Goal: Task Accomplishment & Management: Use online tool/utility

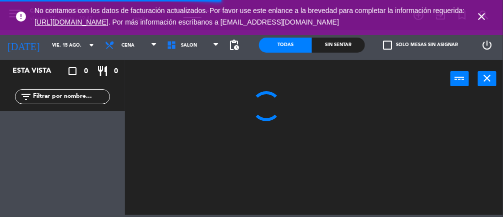
click at [480, 14] on icon "close" at bounding box center [482, 17] width 12 height 12
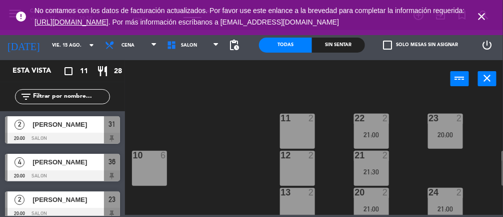
click at [478, 17] on icon "close" at bounding box center [482, 17] width 12 height 12
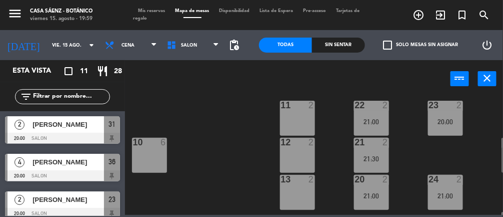
scroll to position [5, 0]
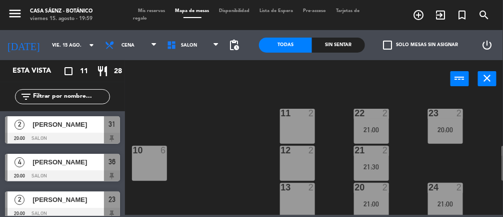
click at [90, 166] on span "[PERSON_NAME]" at bounding box center [69, 162] width 72 height 11
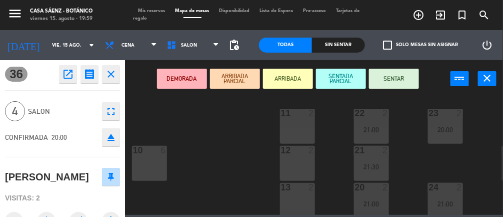
click at [395, 71] on button "SENTAR" at bounding box center [394, 79] width 50 height 20
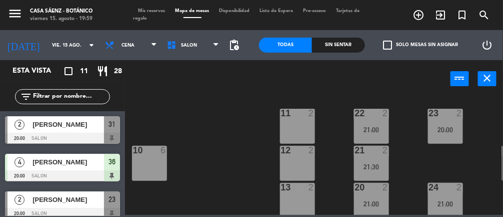
click at [106, 131] on div "31" at bounding box center [112, 124] width 16 height 17
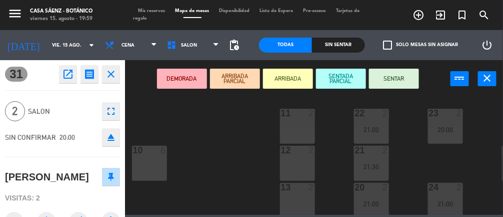
click at [447, 124] on div "23 2 20:00" at bounding box center [445, 126] width 35 height 35
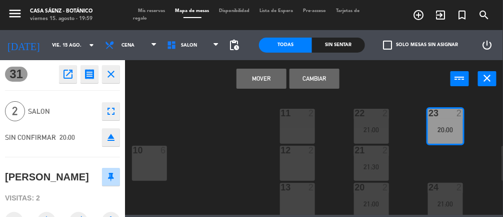
click at [325, 79] on button "Cambiar" at bounding box center [315, 79] width 50 height 20
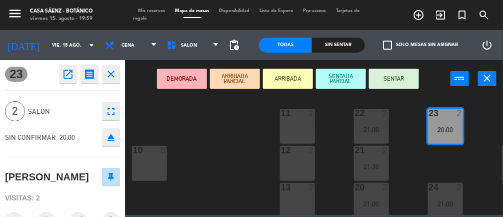
click at [400, 69] on button "SENTAR" at bounding box center [394, 79] width 50 height 20
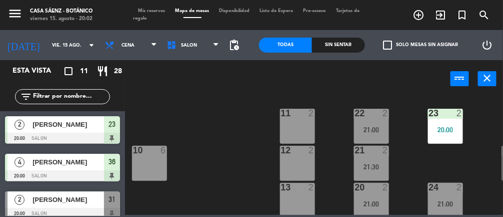
scroll to position [34, 0]
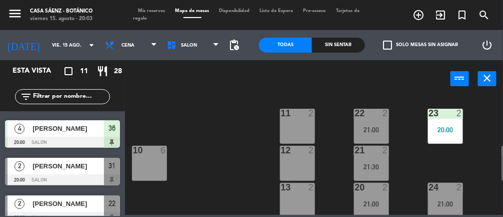
click at [421, 15] on icon "add_circle_outline" at bounding box center [419, 15] width 12 height 12
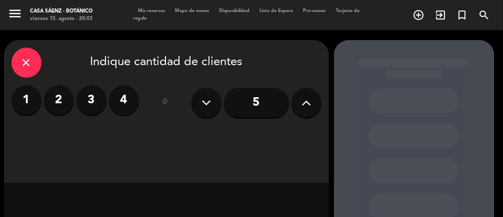
click at [27, 60] on icon "close" at bounding box center [27, 63] width 12 height 12
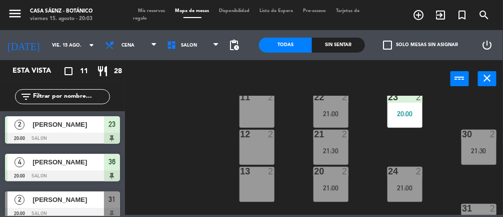
scroll to position [0, 41]
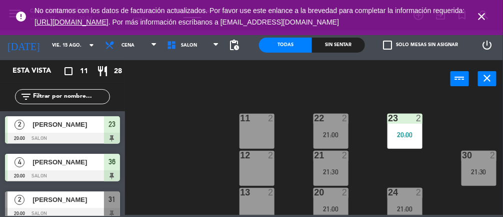
click at [483, 18] on icon "close" at bounding box center [482, 17] width 12 height 12
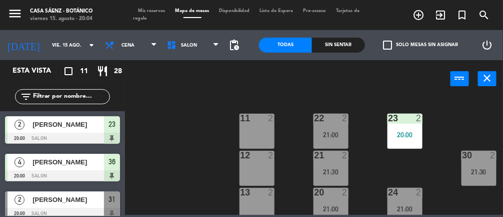
click at [423, 13] on icon "add_circle_outline" at bounding box center [419, 15] width 12 height 12
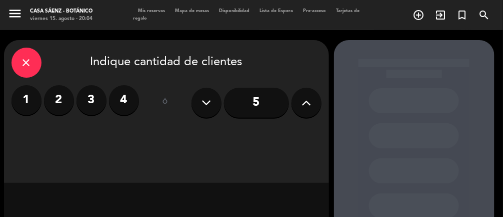
click at [130, 98] on label "4" at bounding box center [124, 100] width 30 height 30
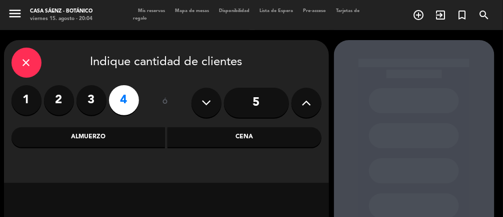
click at [251, 137] on div "Cena" at bounding box center [245, 137] width 154 height 20
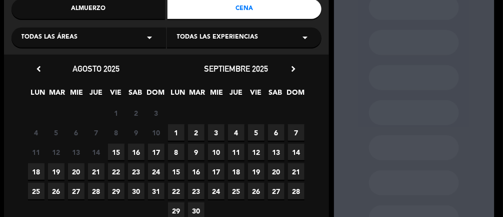
scroll to position [129, 0]
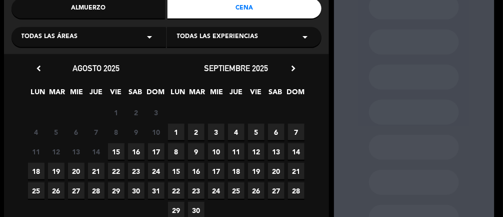
click at [140, 151] on span "16" at bounding box center [136, 151] width 17 height 17
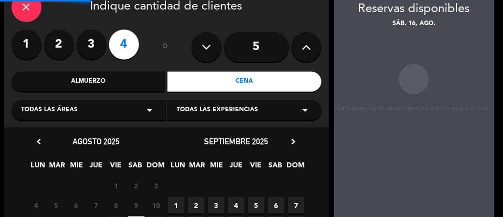
scroll to position [40, 0]
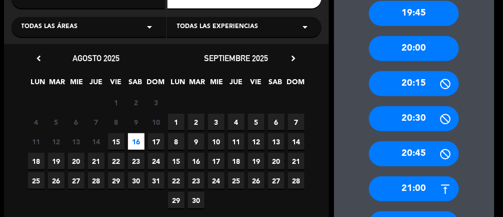
click at [426, 119] on div "20:30" at bounding box center [414, 118] width 90 height 25
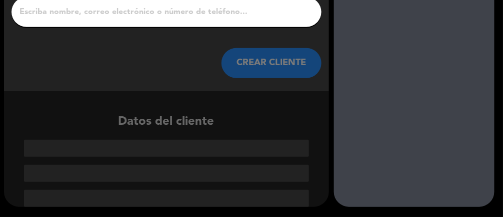
scroll to position [59, 0]
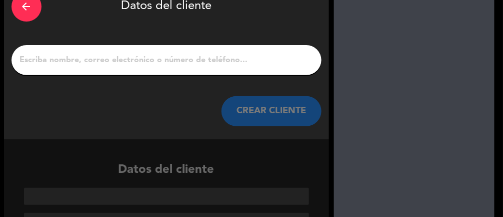
click at [225, 64] on input "1" at bounding box center [166, 60] width 295 height 14
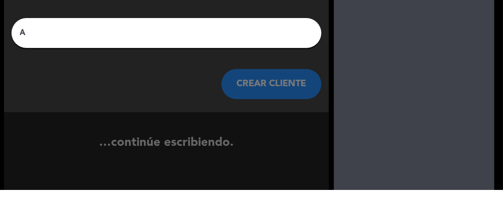
scroll to position [36, 0]
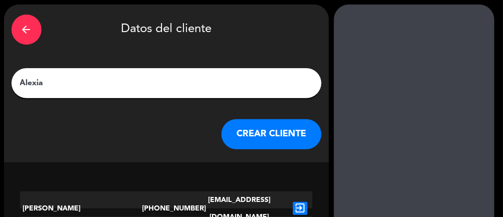
click at [173, 77] on input "Alexia" at bounding box center [166, 83] width 295 height 14
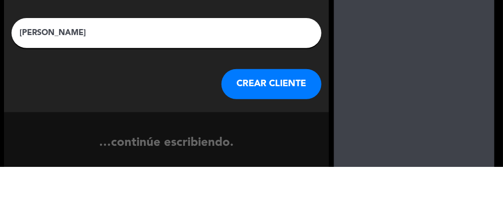
type input "[PERSON_NAME]"
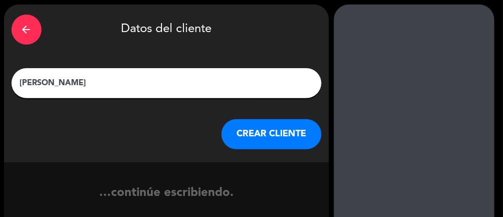
click at [279, 140] on button "CREAR CLIENTE" at bounding box center [272, 134] width 100 height 30
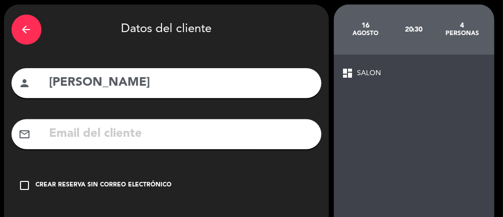
scroll to position [84, 0]
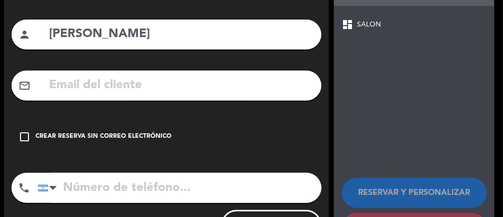
click at [26, 135] on icon "check_box_outline_blank" at bounding box center [25, 137] width 12 height 12
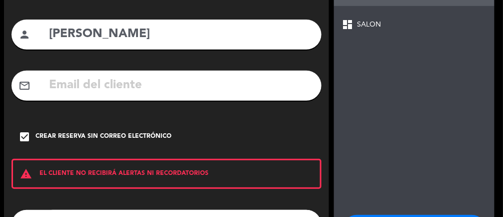
scroll to position [121, 0]
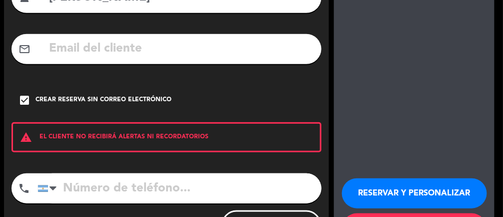
click at [125, 186] on input "tel" at bounding box center [180, 188] width 284 height 30
type input "1156670918"
click at [441, 178] on button "RESERVAR Y PERSONALIZAR" at bounding box center [414, 193] width 145 height 30
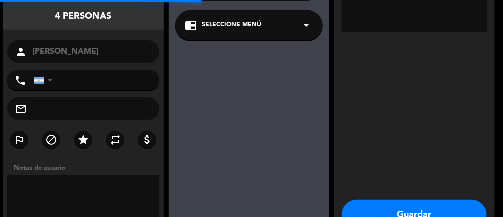
type input "[PHONE_NUMBER]"
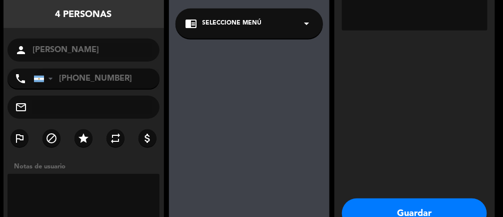
scroll to position [136, 0]
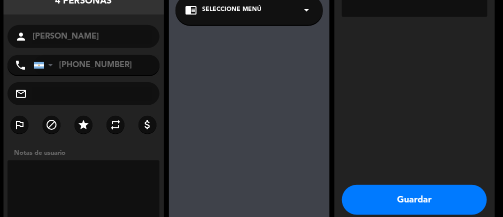
click at [94, 179] on textarea at bounding box center [84, 190] width 153 height 60
type textarea "Quiere la 10"
click at [436, 185] on button "Guardar" at bounding box center [414, 200] width 145 height 30
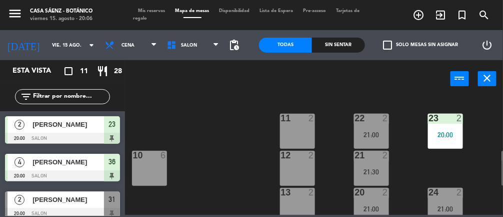
click at [86, 41] on icon "arrow_drop_down" at bounding box center [92, 45] width 12 height 12
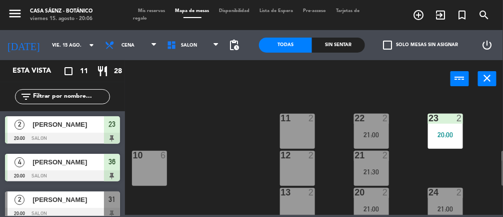
type input "sáb. 16 ago."
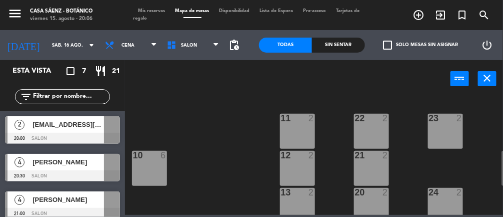
click at [84, 161] on span "[PERSON_NAME]" at bounding box center [69, 162] width 72 height 11
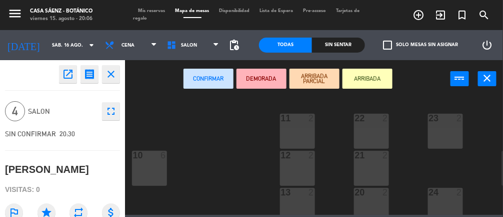
click at [159, 171] on div "10 6" at bounding box center [149, 168] width 35 height 35
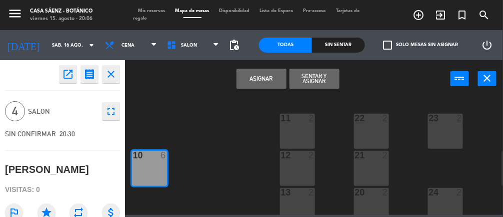
click at [262, 81] on button "Asignar" at bounding box center [262, 79] width 50 height 20
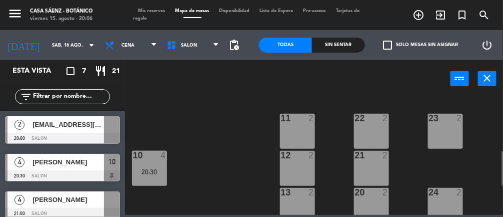
scroll to position [110, 0]
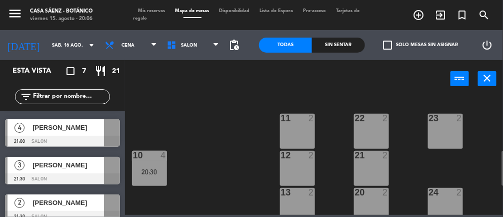
click at [157, 175] on div "10 4 20:30" at bounding box center [149, 168] width 35 height 35
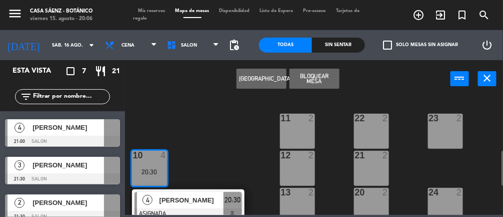
click at [206, 199] on span "[PERSON_NAME]" at bounding box center [192, 200] width 64 height 11
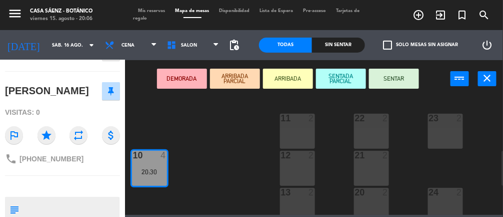
scroll to position [85, 0]
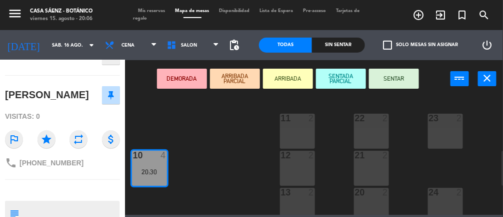
click at [69, 211] on textarea at bounding box center [71, 213] width 96 height 21
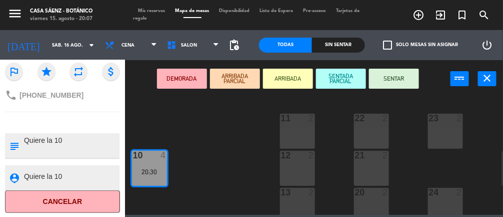
type textarea "Quiere la 10"
click at [95, 172] on textarea at bounding box center [71, 177] width 96 height 13
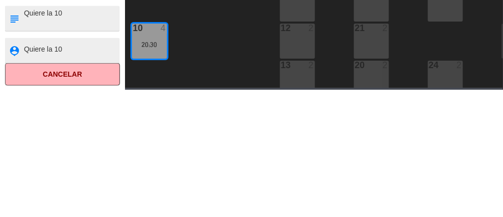
scroll to position [45, 0]
type textarea "Q"
click at [91, 137] on textarea at bounding box center [71, 145] width 96 height 21
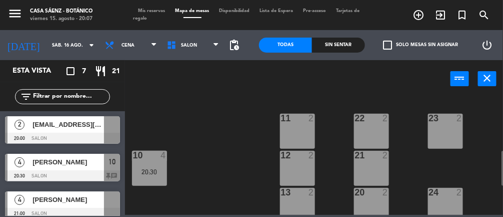
click at [116, 170] on div at bounding box center [62, 175] width 115 height 11
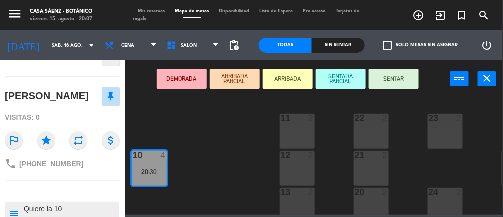
scroll to position [98, 0]
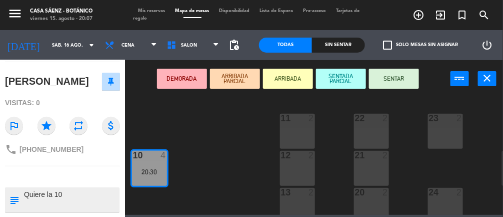
click at [235, 157] on div "11 2 22 2 23 2 10 4 20:30 12 2 21 2 30 2 13 2 20 2 24 2 31 2 15 4 14 4 36 4 25 …" at bounding box center [316, 155] width 373 height 119
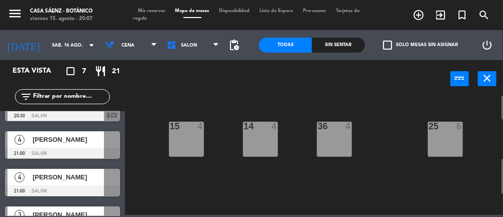
scroll to position [53, 0]
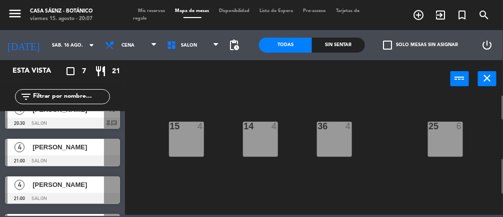
click at [95, 159] on div at bounding box center [62, 160] width 115 height 11
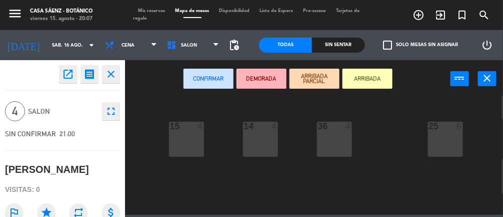
click at [330, 141] on div "36 4" at bounding box center [334, 139] width 35 height 35
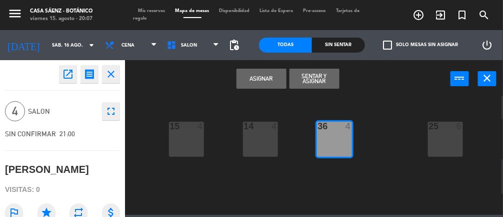
click at [255, 72] on button "Asignar" at bounding box center [262, 79] width 50 height 20
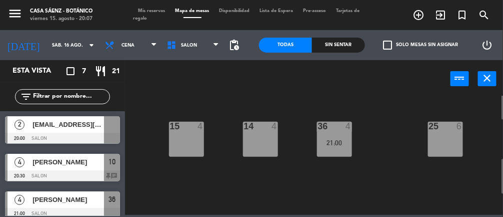
scroll to position [46, 0]
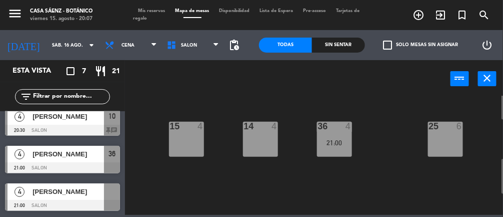
click at [109, 162] on div at bounding box center [62, 167] width 115 height 11
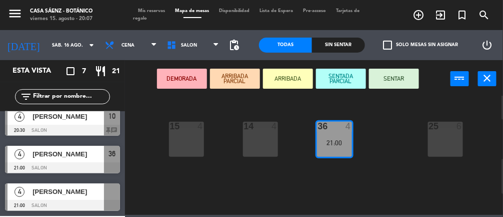
click at [270, 142] on div "14 4" at bounding box center [260, 139] width 35 height 35
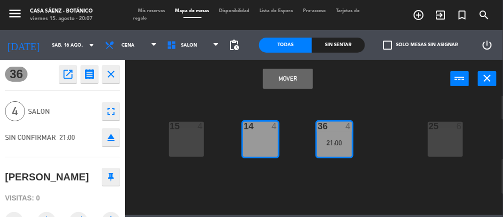
click at [286, 72] on button "Mover" at bounding box center [288, 79] width 50 height 20
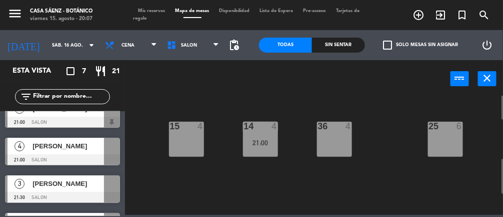
scroll to position [91, 0]
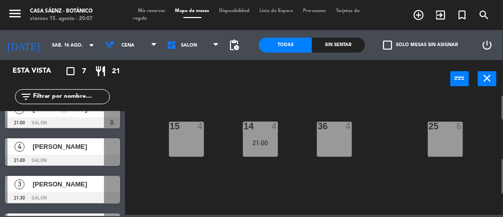
click at [260, 137] on div "14 4 21:00" at bounding box center [260, 139] width 35 height 35
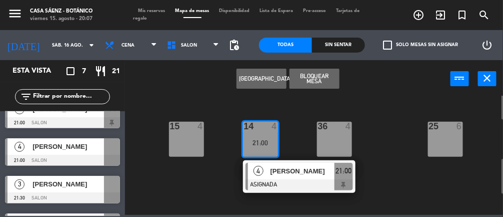
click at [340, 134] on div "36 4" at bounding box center [334, 139] width 35 height 35
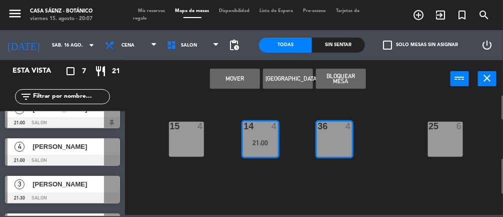
click at [246, 74] on button "Mover" at bounding box center [235, 79] width 50 height 20
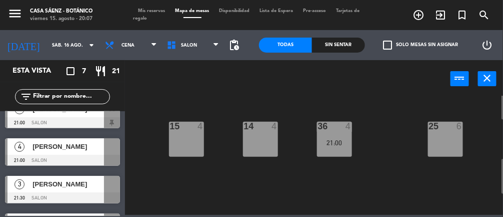
scroll to position [51, 0]
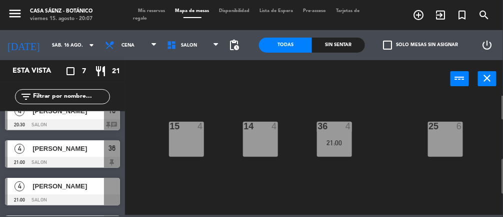
click at [104, 190] on div at bounding box center [112, 186] width 16 height 17
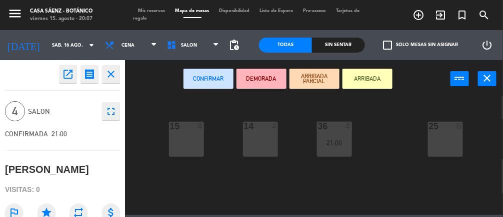
click at [266, 139] on div "14 4" at bounding box center [260, 139] width 35 height 35
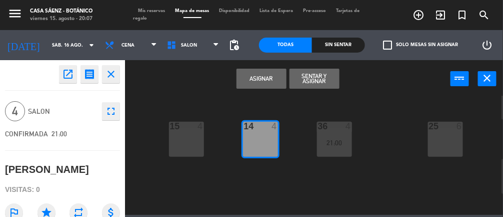
click at [260, 75] on button "Asignar" at bounding box center [262, 79] width 50 height 20
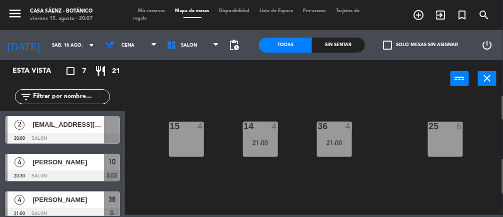
scroll to position [0, 0]
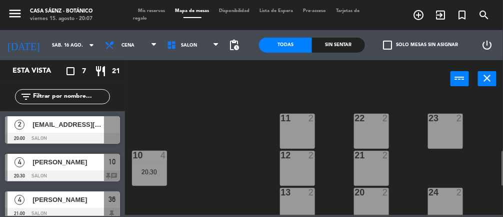
click at [96, 127] on span "[EMAIL_ADDRESS][DOMAIN_NAME]" at bounding box center [69, 124] width 72 height 11
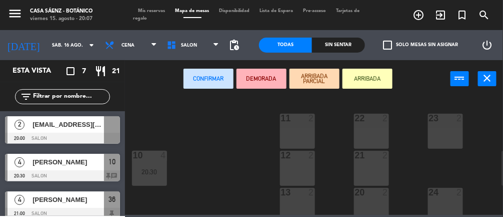
click at [450, 125] on div "23 2" at bounding box center [445, 131] width 35 height 35
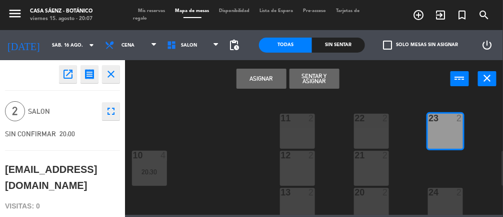
click at [263, 69] on button "Asignar" at bounding box center [262, 79] width 50 height 20
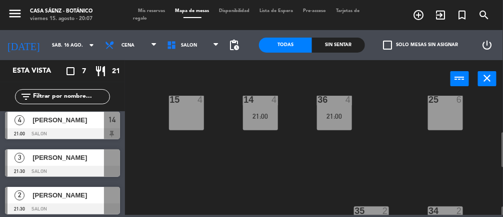
scroll to position [136, 0]
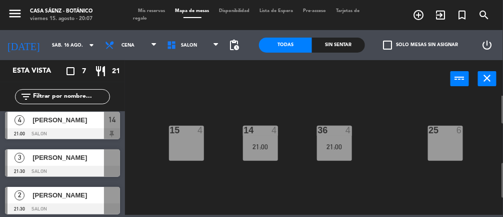
click at [90, 162] on span "[PERSON_NAME]" at bounding box center [69, 157] width 72 height 11
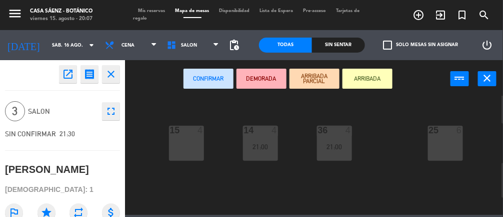
click at [187, 145] on div "15 4" at bounding box center [186, 143] width 35 height 35
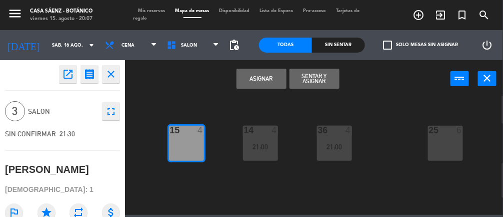
click at [267, 72] on button "Asignar" at bounding box center [262, 79] width 50 height 20
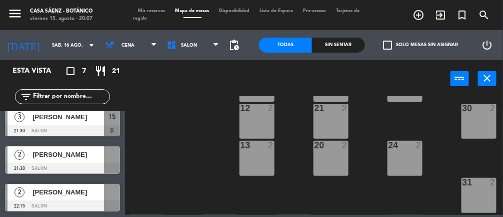
scroll to position [44, 41]
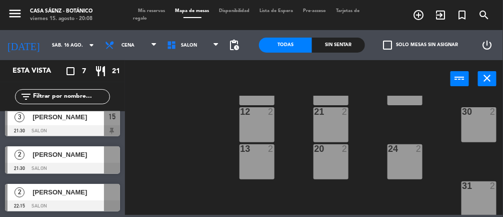
click at [76, 163] on div at bounding box center [62, 168] width 115 height 11
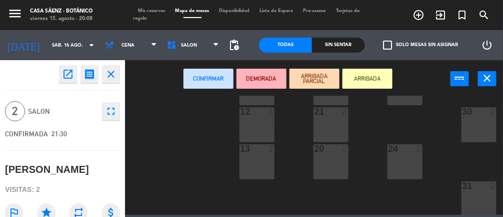
click at [480, 121] on div "30 2" at bounding box center [479, 124] width 35 height 35
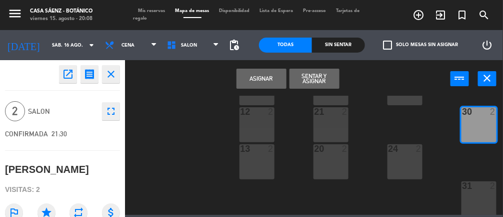
click at [264, 75] on button "Asignar" at bounding box center [262, 79] width 50 height 20
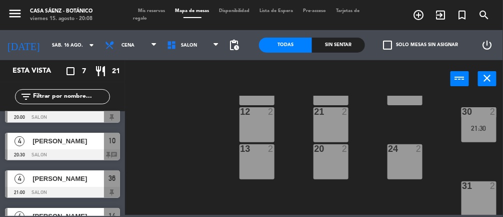
scroll to position [158, 0]
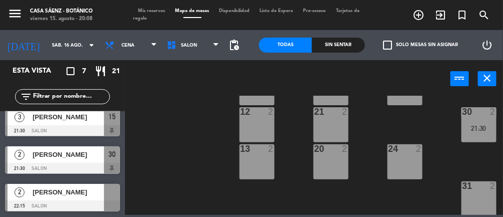
click at [83, 198] on div "[PERSON_NAME]" at bounding box center [68, 192] width 73 height 17
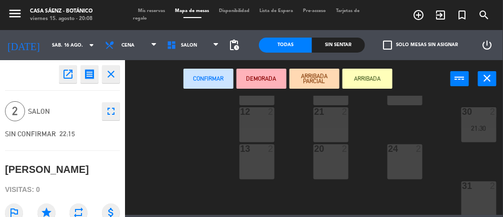
click at [479, 189] on div at bounding box center [479, 185] width 17 height 9
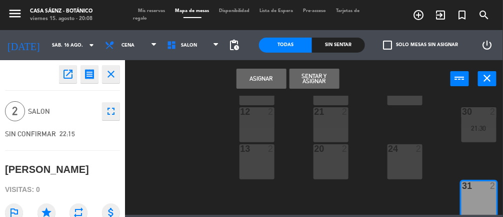
click at [264, 73] on button "Asignar" at bounding box center [262, 79] width 50 height 20
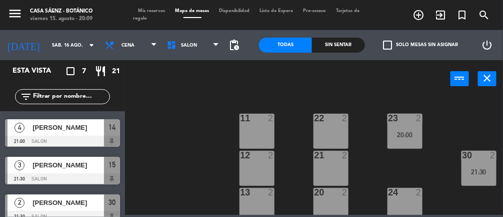
scroll to position [0, 0]
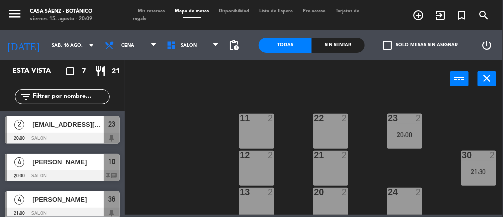
click at [66, 42] on input "sáb. 16 ago." at bounding box center [79, 46] width 65 height 16
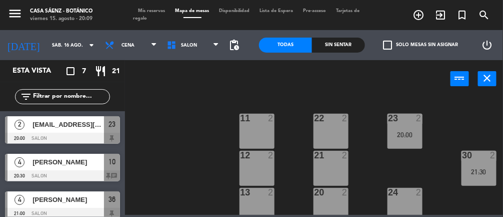
type input "vie. 15 ago."
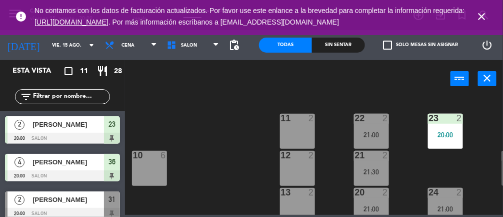
click at [483, 17] on icon "close" at bounding box center [482, 17] width 12 height 12
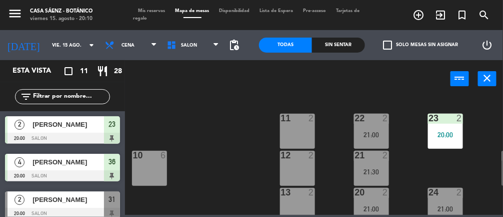
scroll to position [41, 0]
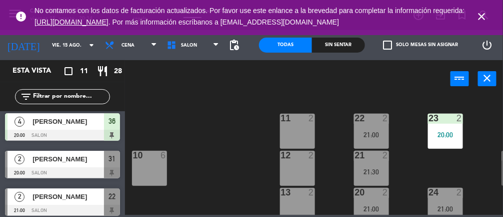
click at [486, 12] on icon "close" at bounding box center [482, 17] width 12 height 12
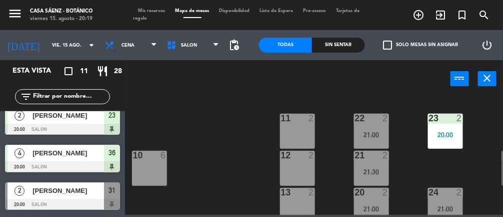
scroll to position [0, 41]
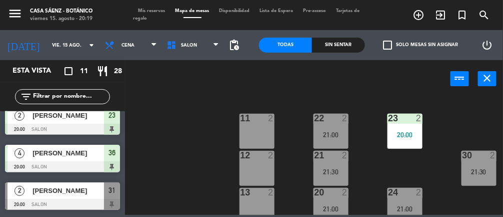
click at [39, 201] on div at bounding box center [62, 204] width 115 height 11
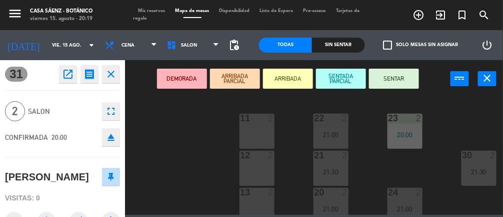
click at [469, 161] on div "30 2 21:30" at bounding box center [479, 168] width 35 height 35
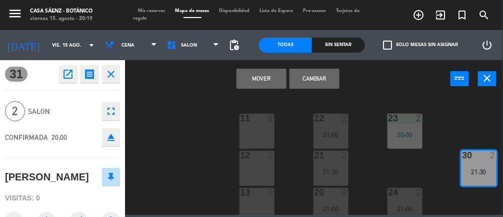
click at [328, 76] on button "Cambiar" at bounding box center [315, 79] width 50 height 20
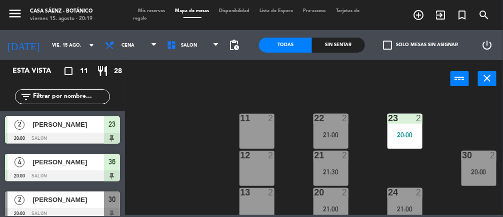
scroll to position [0, 0]
click at [467, 168] on div "20:00" at bounding box center [479, 171] width 35 height 7
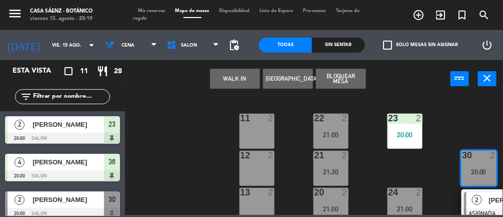
click at [482, 195] on div "2" at bounding box center [478, 200] width 22 height 17
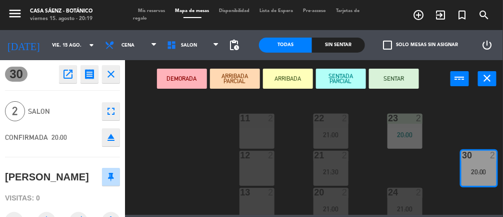
click at [397, 78] on button "SENTAR" at bounding box center [394, 79] width 50 height 20
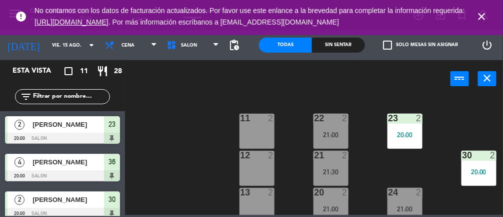
click at [480, 21] on icon "close" at bounding box center [482, 17] width 12 height 12
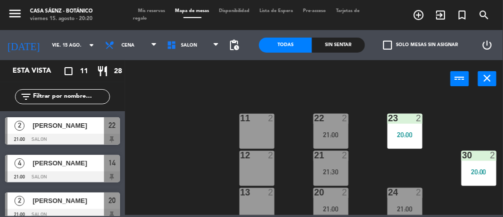
scroll to position [118, 0]
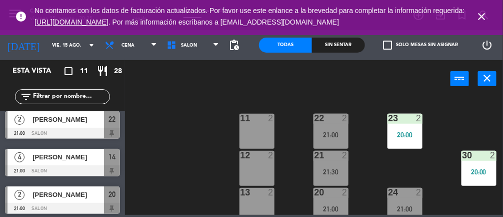
click at [485, 17] on icon "close" at bounding box center [482, 17] width 12 height 12
click at [487, 18] on icon "close" at bounding box center [482, 17] width 12 height 12
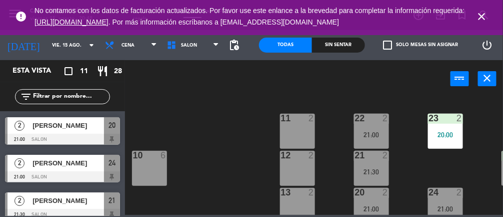
scroll to position [189, 0]
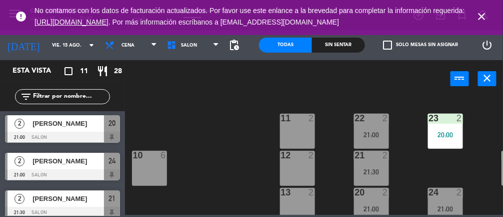
click at [88, 164] on span "[PERSON_NAME]" at bounding box center [69, 161] width 72 height 11
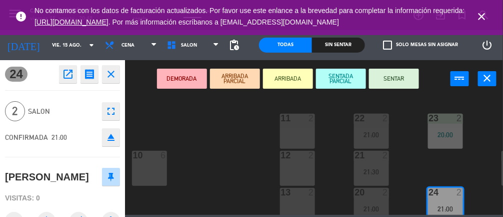
click at [373, 133] on div "21:00" at bounding box center [371, 134] width 35 height 7
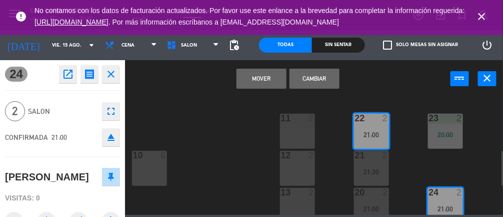
click at [323, 77] on button "Cambiar" at bounding box center [315, 79] width 50 height 20
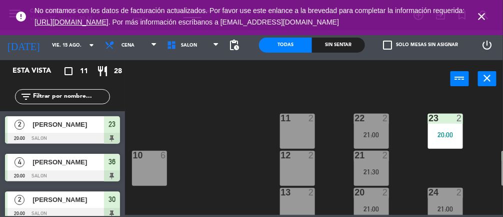
scroll to position [0, 0]
click at [372, 131] on div "21:00" at bounding box center [371, 134] width 35 height 7
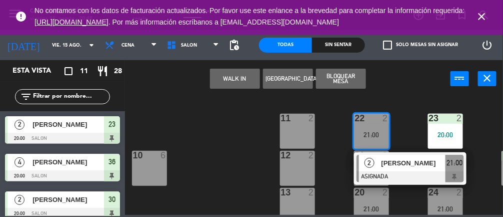
click at [410, 169] on div "[PERSON_NAME]" at bounding box center [413, 163] width 65 height 17
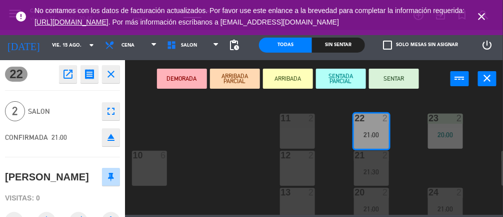
click at [408, 77] on button "SENTAR" at bounding box center [394, 79] width 50 height 20
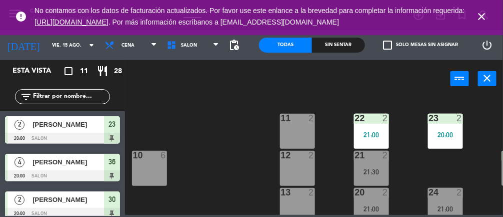
click at [217, 157] on div "11 2 22 2 21:00 23 2 20:00 10 6 12 2 21 2 21:30 30 2 20:00 13 2 20 2 21:00 24 2…" at bounding box center [316, 155] width 373 height 119
click at [485, 15] on icon "close" at bounding box center [482, 17] width 12 height 12
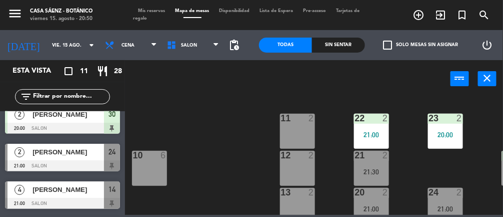
scroll to position [87, 0]
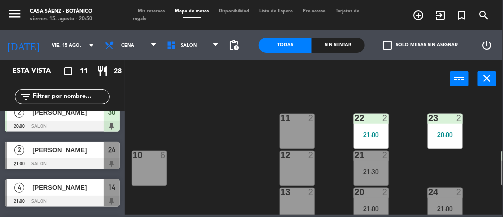
click at [94, 159] on div at bounding box center [62, 163] width 115 height 11
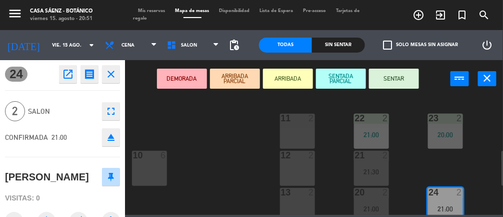
click at [382, 198] on div "20 2 21:00" at bounding box center [371, 205] width 35 height 35
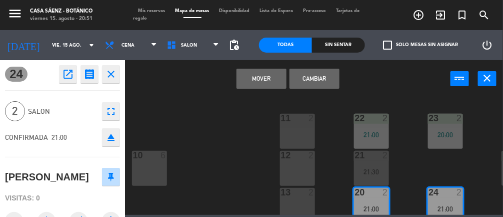
click at [326, 72] on button "Cambiar" at bounding box center [315, 79] width 50 height 20
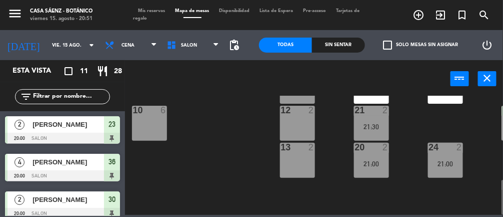
scroll to position [47, 0]
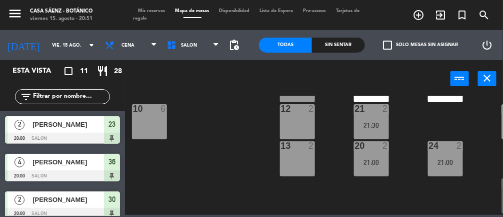
click at [382, 165] on div "21:00" at bounding box center [371, 162] width 35 height 7
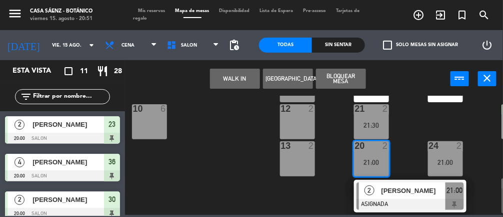
click at [415, 193] on span "[PERSON_NAME]" at bounding box center [414, 190] width 64 height 11
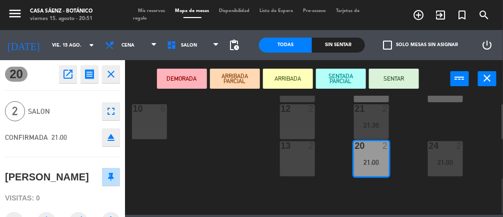
click at [409, 74] on button "SENTAR" at bounding box center [394, 79] width 50 height 20
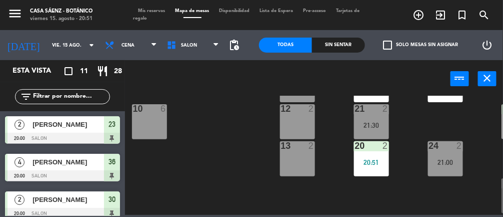
scroll to position [14, 0]
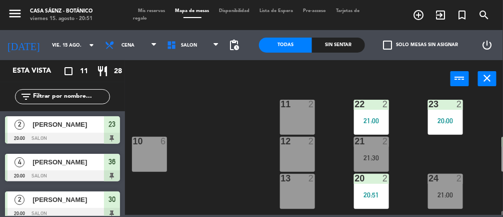
click at [381, 197] on div "20:51" at bounding box center [371, 194] width 35 height 7
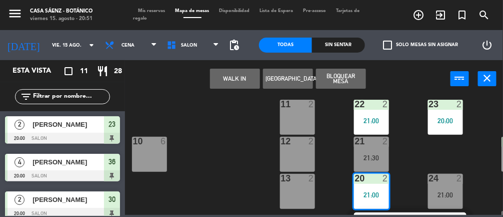
click at [383, 120] on div "21:00" at bounding box center [371, 120] width 35 height 7
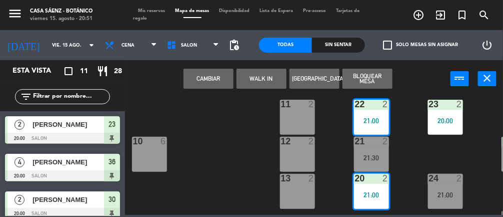
click at [215, 75] on button "Cambiar" at bounding box center [209, 79] width 50 height 20
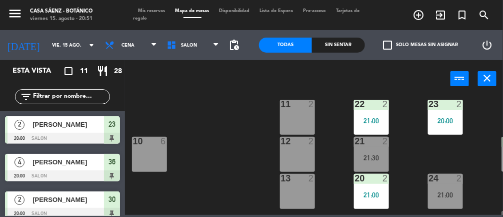
click at [418, 151] on div "11 2 22 2 21:00 23 2 20:00 10 6 12 2 21 2 21:30 30 2 20:00 13 2 20 2 21:00 24 2…" at bounding box center [316, 155] width 373 height 119
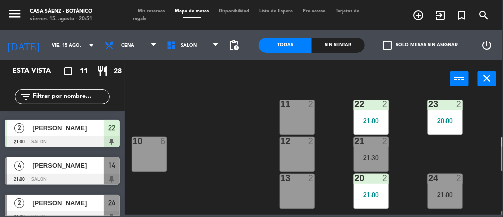
scroll to position [113, 0]
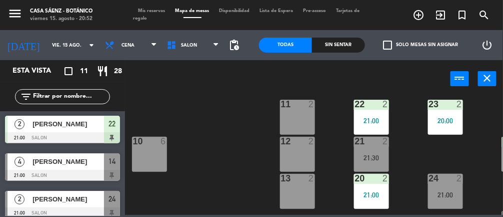
click at [80, 163] on span "[PERSON_NAME]" at bounding box center [69, 161] width 72 height 11
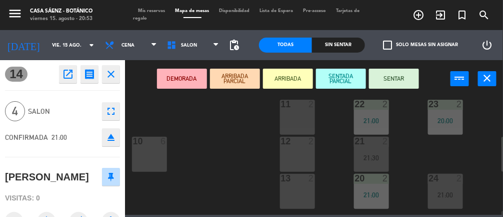
click at [391, 78] on button "SENTAR" at bounding box center [394, 79] width 50 height 20
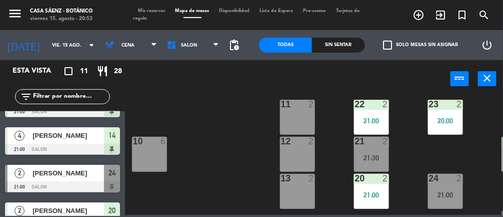
scroll to position [158, 0]
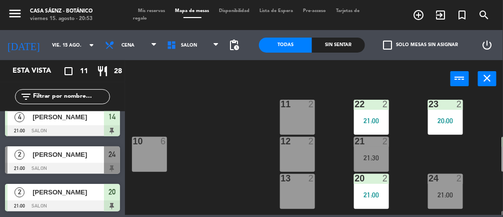
click at [95, 154] on span "[PERSON_NAME]" at bounding box center [69, 154] width 72 height 11
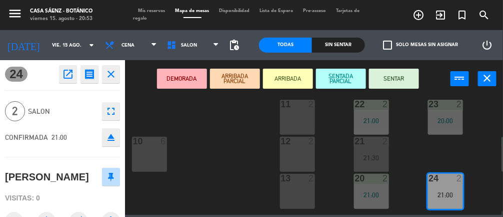
click at [411, 74] on button "SENTAR" at bounding box center [394, 79] width 50 height 20
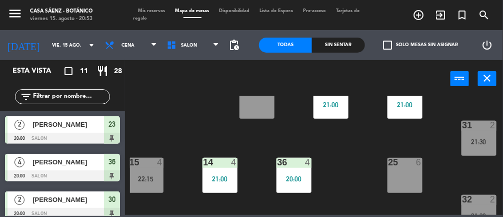
scroll to position [108, 41]
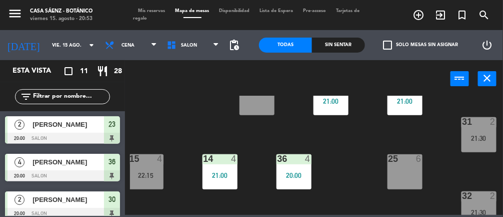
click at [473, 193] on div at bounding box center [479, 195] width 17 height 9
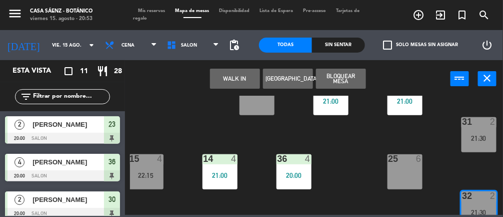
click at [420, 108] on div "24 2 21:00" at bounding box center [405, 97] width 35 height 35
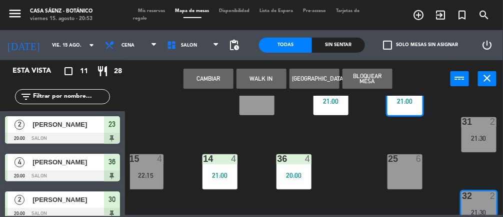
click at [214, 72] on button "Cambiar" at bounding box center [209, 79] width 50 height 20
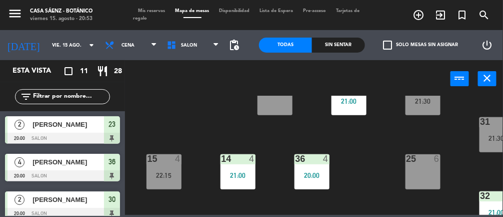
scroll to position [108, 22]
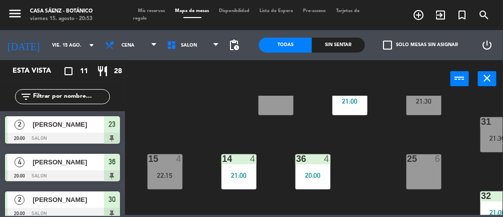
click at [242, 163] on div "14 4" at bounding box center [239, 159] width 35 height 10
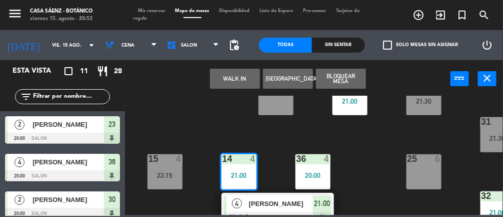
click at [363, 174] on div "11 2 22 2 21:00 23 2 20:00 10 6 12 2 21 2 21:30 30 2 20:00 13 2 20 2 21:00 24 2…" at bounding box center [316, 155] width 373 height 119
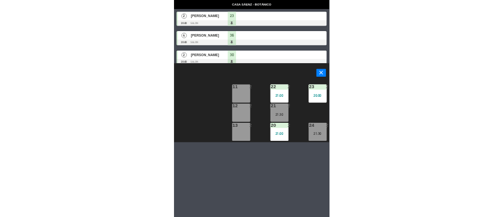
scroll to position [11, 0]
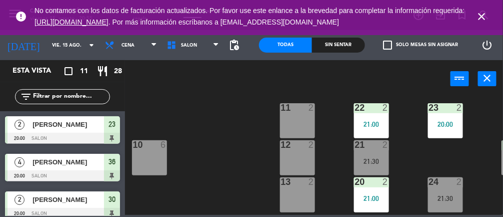
click at [486, 17] on icon "close" at bounding box center [482, 17] width 12 height 12
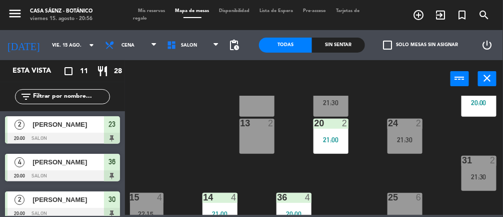
scroll to position [62, 41]
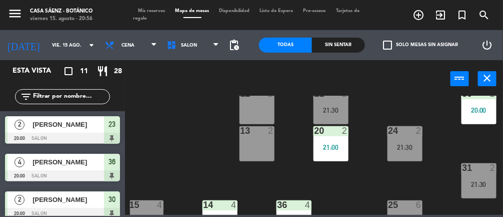
click at [411, 149] on div "21:30" at bounding box center [405, 147] width 35 height 7
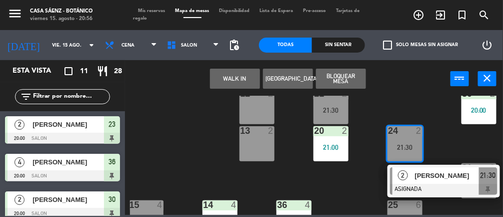
click at [258, 147] on div "13 2" at bounding box center [257, 143] width 35 height 35
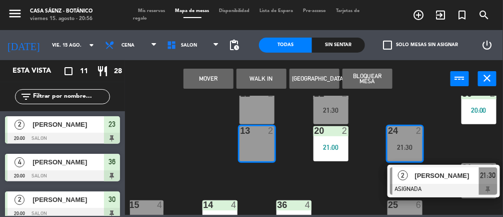
click at [221, 73] on button "Mover" at bounding box center [209, 79] width 50 height 20
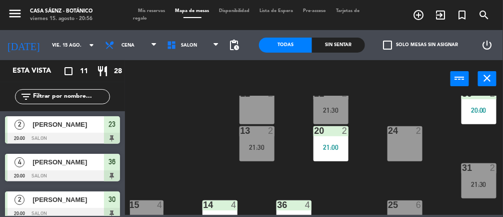
click at [408, 143] on div "24 2" at bounding box center [405, 143] width 35 height 35
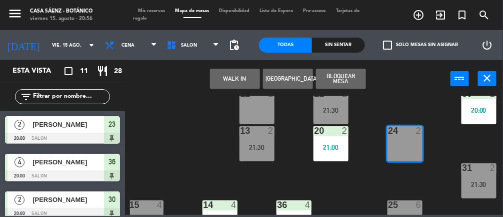
click at [247, 70] on button "WALK IN" at bounding box center [235, 79] width 50 height 20
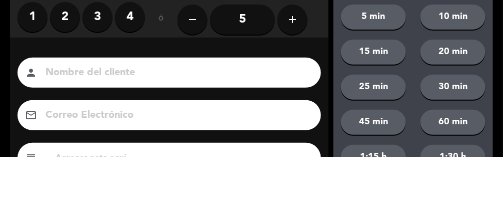
click at [71, 78] on label "2" at bounding box center [65, 77] width 30 height 30
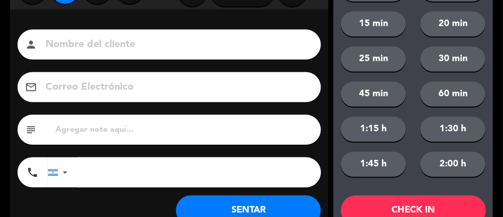
scroll to position [122, 0]
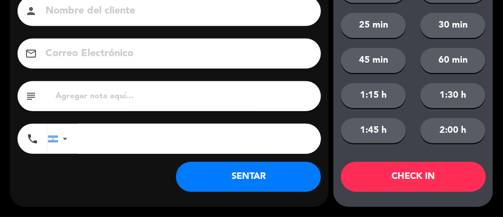
click at [259, 178] on button "SENTAR" at bounding box center [248, 177] width 145 height 30
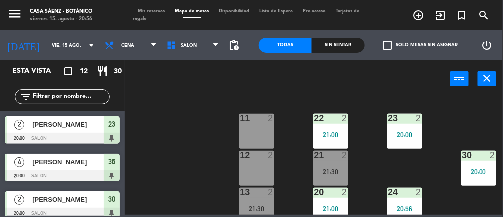
scroll to position [47, 41]
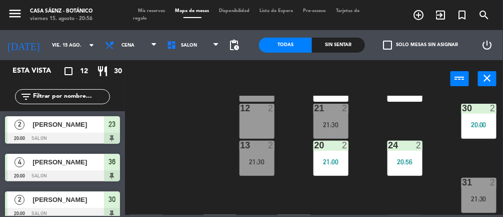
click at [269, 165] on div "13 2 21:30" at bounding box center [257, 158] width 35 height 35
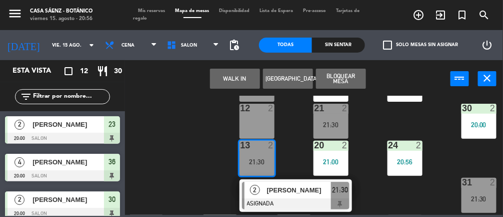
click at [380, 171] on div "11 2 22 2 21:00 23 2 20:00 10 6 12 2 21 2 21:30 30 2 20:00 13 2 21:30 2 [PERSON…" at bounding box center [316, 155] width 373 height 119
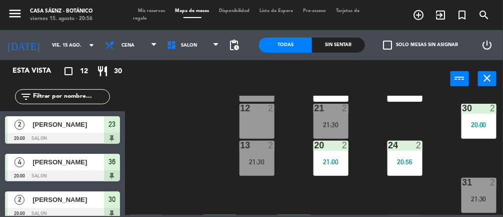
click at [248, 161] on div "21:30" at bounding box center [257, 161] width 35 height 7
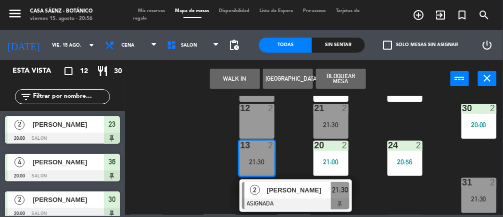
click at [296, 190] on span "[PERSON_NAME]" at bounding box center [299, 190] width 64 height 11
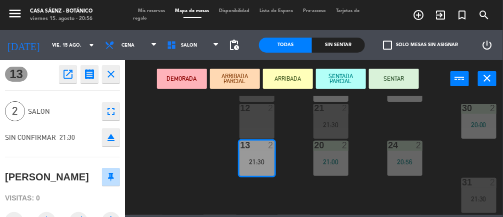
click at [112, 136] on icon "eject" at bounding box center [111, 137] width 12 height 12
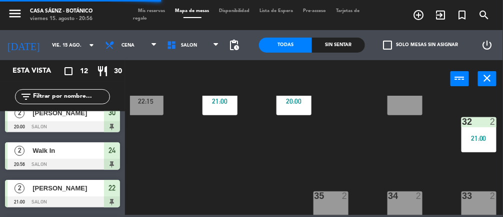
scroll to position [198, 41]
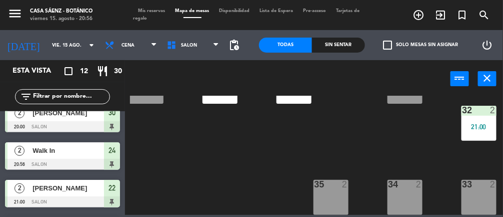
click at [334, 196] on div "35 2" at bounding box center [331, 197] width 35 height 35
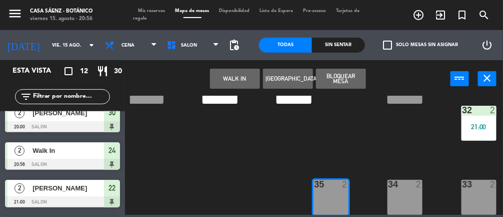
scroll to position [346, 0]
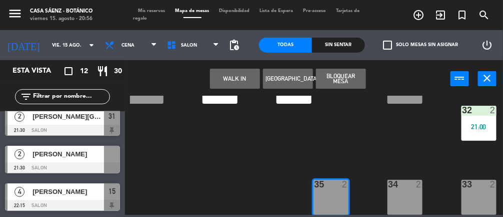
click at [105, 157] on div at bounding box center [112, 154] width 16 height 17
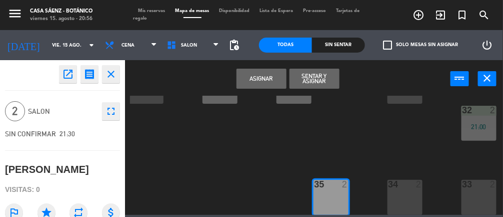
click at [273, 74] on button "Asignar" at bounding box center [262, 79] width 50 height 20
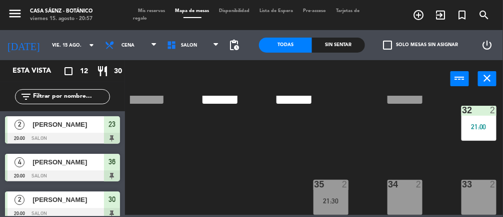
scroll to position [87, 0]
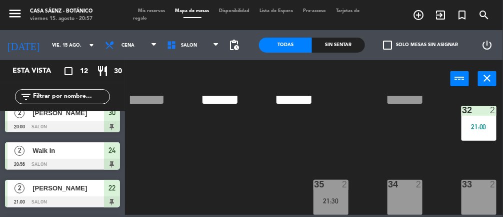
click at [285, 167] on div "11 2 22 2 21:00 23 2 20:00 10 6 12 2 21 2 21:30 30 2 20:00 13 2 20 2 21:00 24 2…" at bounding box center [316, 155] width 373 height 119
click at [483, 181] on div at bounding box center [479, 184] width 17 height 9
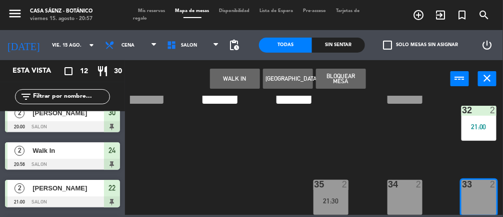
click at [342, 197] on div "21:30" at bounding box center [331, 200] width 35 height 7
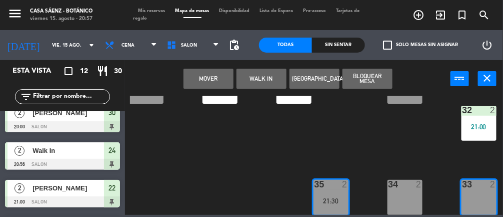
click at [214, 79] on button "Mover" at bounding box center [209, 79] width 50 height 20
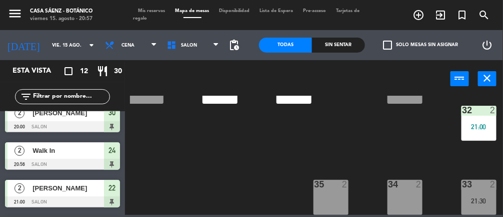
click at [347, 195] on div "35 2" at bounding box center [331, 197] width 35 height 35
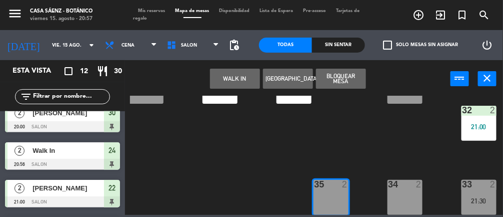
click at [240, 83] on button "WALK IN" at bounding box center [235, 79] width 50 height 20
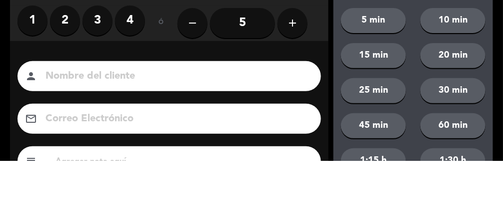
click at [70, 78] on label "2" at bounding box center [65, 77] width 30 height 30
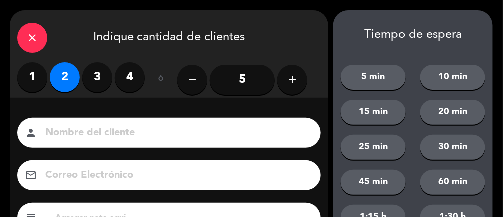
scroll to position [122, 0]
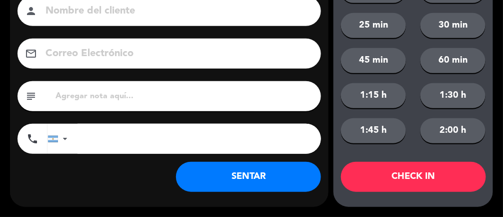
click at [281, 181] on button "SENTAR" at bounding box center [248, 177] width 145 height 30
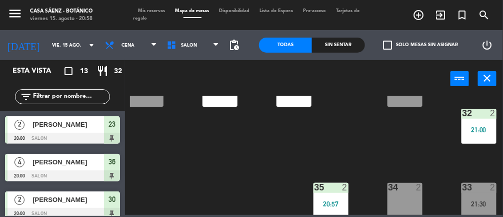
scroll to position [198, 41]
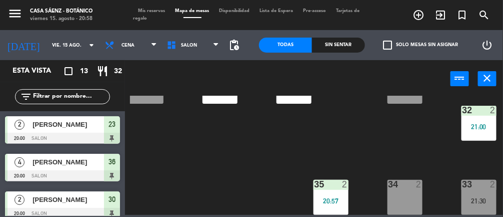
click at [483, 189] on div "33 2 21:30" at bounding box center [479, 197] width 35 height 35
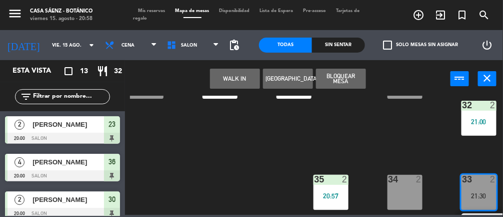
click at [388, 204] on div "34 2" at bounding box center [405, 192] width 35 height 35
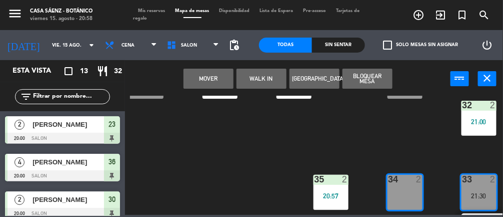
click at [203, 75] on button "Mover" at bounding box center [209, 79] width 50 height 20
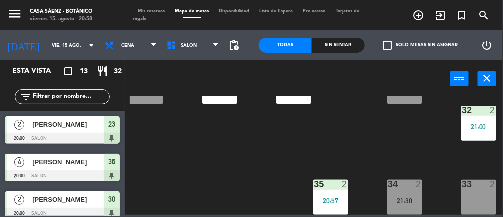
click at [477, 195] on div "33 2" at bounding box center [479, 197] width 35 height 35
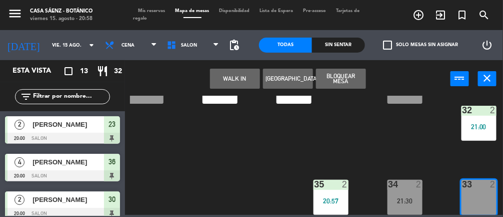
click at [249, 75] on button "WALK IN" at bounding box center [235, 79] width 50 height 20
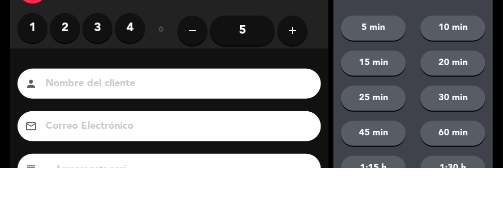
click at [64, 80] on label "2" at bounding box center [65, 77] width 30 height 30
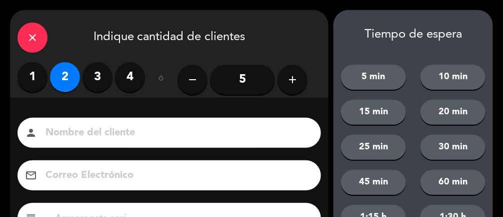
scroll to position [122, 0]
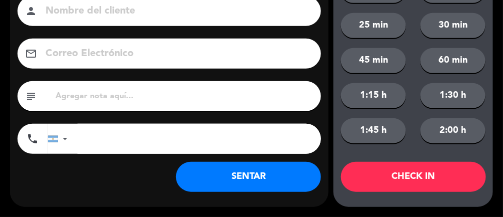
click at [263, 174] on button "SENTAR" at bounding box center [248, 177] width 145 height 30
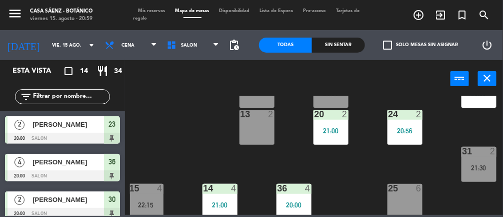
scroll to position [75, 41]
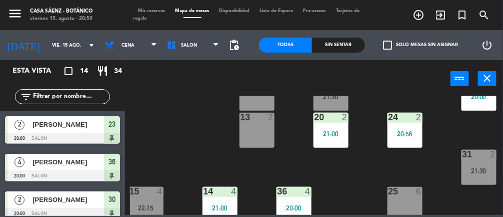
click at [414, 143] on div "24 2 20:56" at bounding box center [405, 130] width 35 height 35
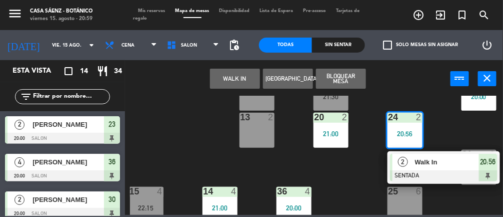
click at [444, 172] on div at bounding box center [444, 175] width 108 height 11
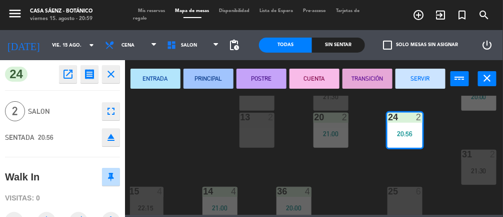
click at [429, 75] on button "SERVIR" at bounding box center [421, 79] width 50 height 20
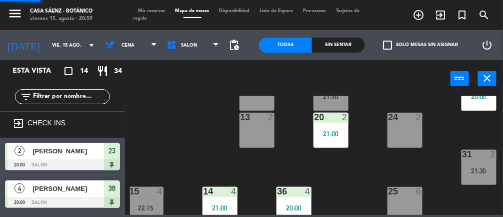
scroll to position [0, 0]
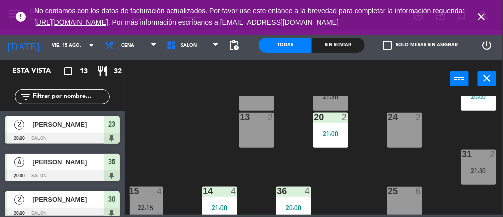
click at [488, 11] on icon "close" at bounding box center [482, 17] width 12 height 12
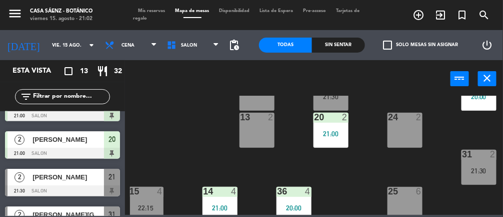
scroll to position [293, 0]
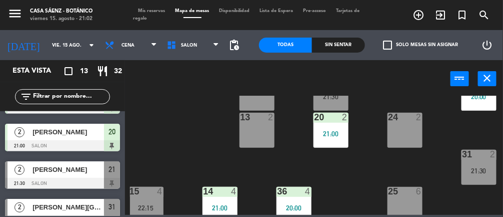
click at [68, 169] on span "[PERSON_NAME]" at bounding box center [69, 169] width 72 height 11
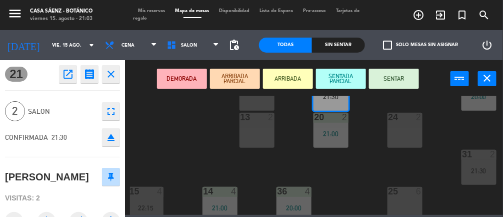
click at [255, 139] on div "13 2" at bounding box center [257, 130] width 35 height 35
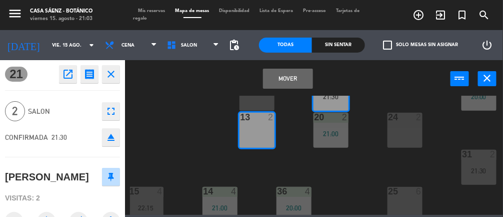
click at [287, 73] on button "Mover" at bounding box center [288, 79] width 50 height 20
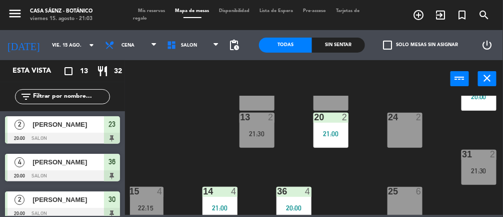
scroll to position [25, 0]
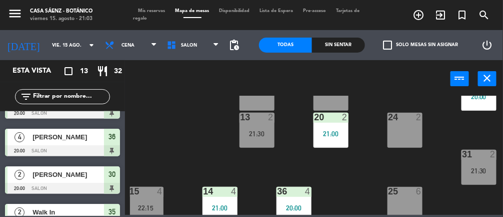
click at [254, 128] on div "13 2 21:30" at bounding box center [257, 130] width 35 height 35
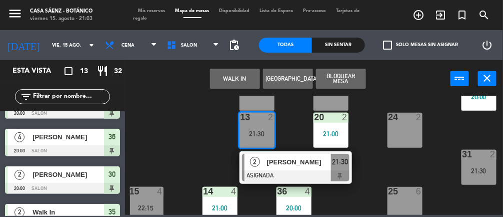
click at [304, 170] on div at bounding box center [296, 175] width 108 height 11
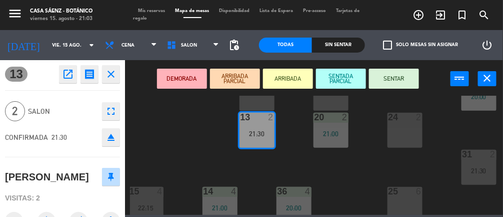
click at [391, 71] on button "SENTAR" at bounding box center [394, 79] width 50 height 20
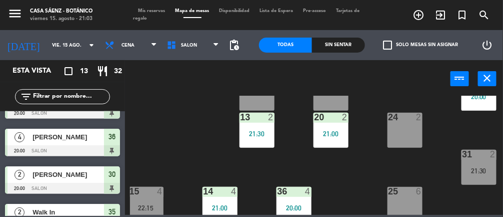
scroll to position [0, 0]
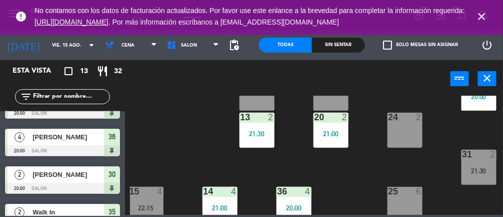
click at [486, 11] on icon "close" at bounding box center [482, 17] width 12 height 12
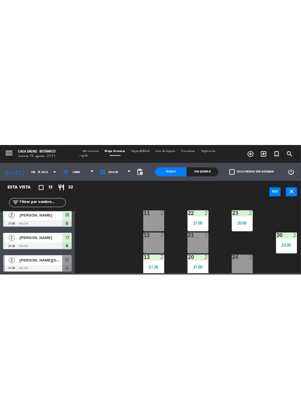
scroll to position [306, 0]
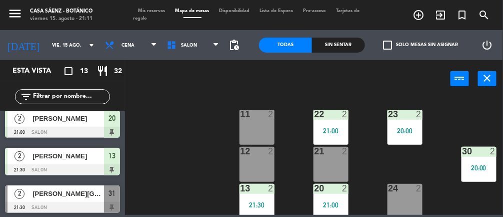
click at [75, 191] on span "[PERSON_NAME][GEOGRAPHIC_DATA]" at bounding box center [69, 193] width 72 height 11
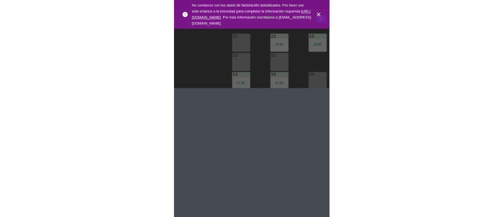
scroll to position [4, 0]
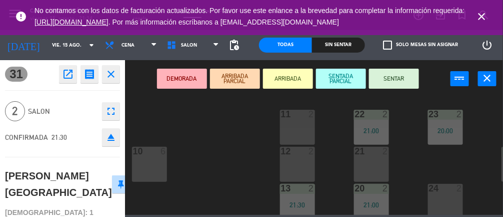
click at [487, 14] on icon "close" at bounding box center [482, 17] width 12 height 12
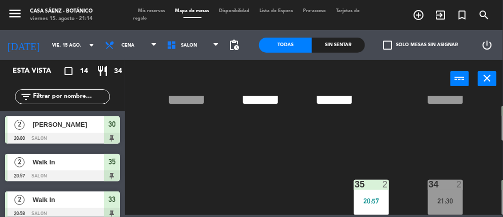
scroll to position [372, 0]
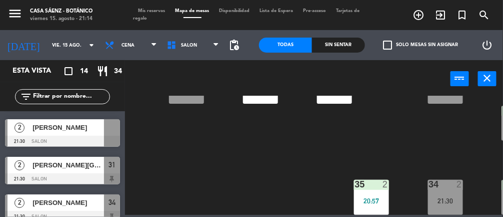
click at [78, 170] on span "[PERSON_NAME][GEOGRAPHIC_DATA]" at bounding box center [69, 165] width 72 height 11
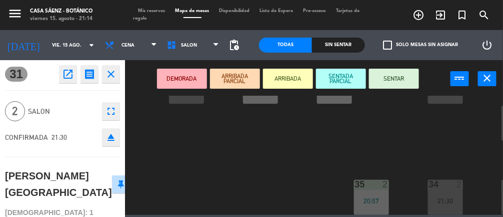
click at [448, 183] on div at bounding box center [445, 184] width 17 height 9
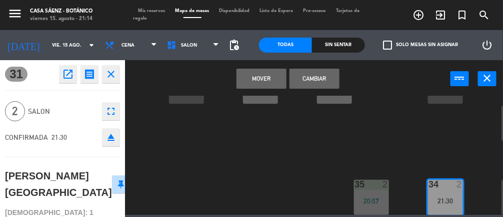
click at [323, 77] on button "Cambiar" at bounding box center [315, 79] width 50 height 20
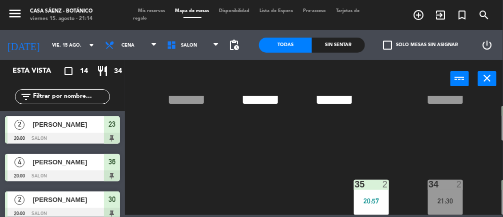
scroll to position [75, 0]
click at [460, 186] on div "34 2 21:30" at bounding box center [445, 197] width 35 height 35
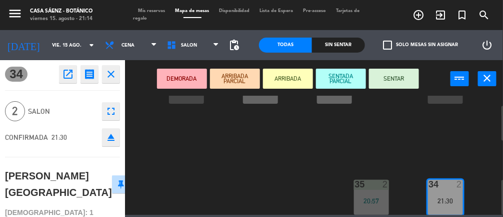
click at [398, 74] on button "SENTAR" at bounding box center [394, 79] width 50 height 20
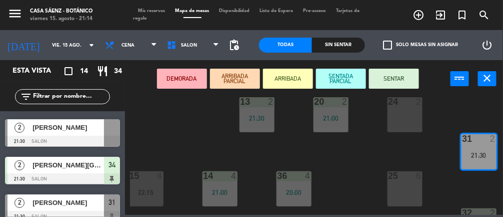
scroll to position [93, 41]
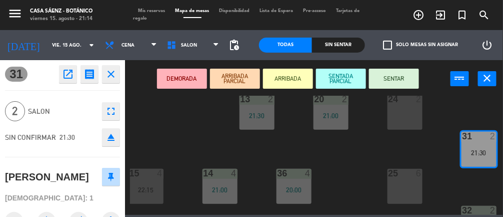
click at [438, 153] on div "11 2 22 2 21:00 23 2 20:00 10 6 12 2 21 2 30 2 20:00 13 2 21:30 20 2 21:00 24 2…" at bounding box center [316, 155] width 373 height 119
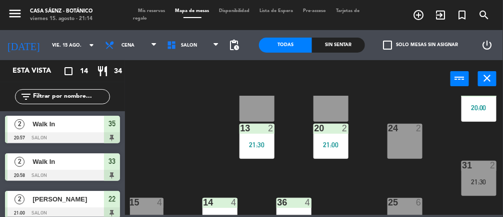
scroll to position [372, 0]
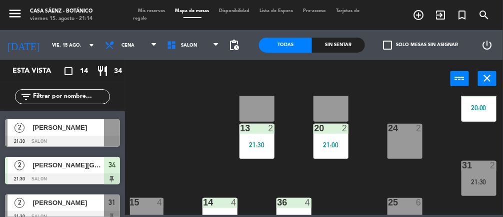
click at [89, 131] on span "[PERSON_NAME]" at bounding box center [69, 127] width 72 height 11
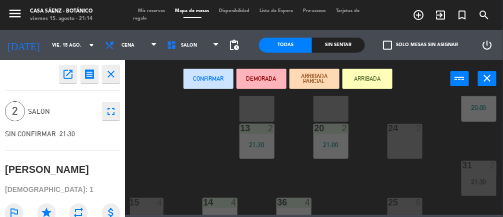
click at [412, 133] on div "24 2" at bounding box center [405, 141] width 35 height 35
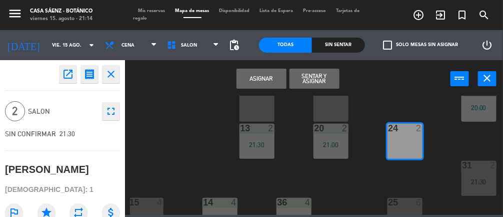
click at [271, 77] on button "Asignar" at bounding box center [262, 79] width 50 height 20
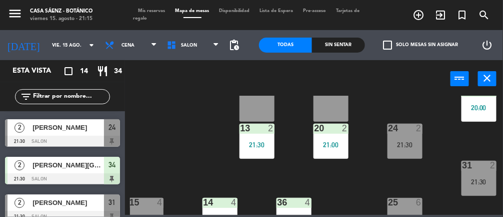
click at [180, 144] on div "11 2 22 2 21:00 23 2 20:00 10 6 12 2 21 2 30 2 20:00 13 2 21:30 20 2 21:00 24 2…" at bounding box center [316, 155] width 373 height 119
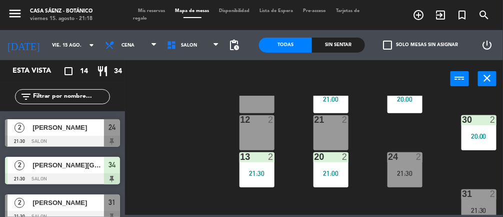
scroll to position [16, 41]
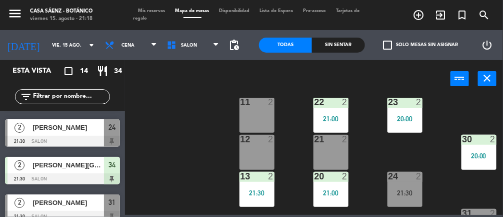
click at [341, 150] on div "21 2" at bounding box center [331, 152] width 35 height 35
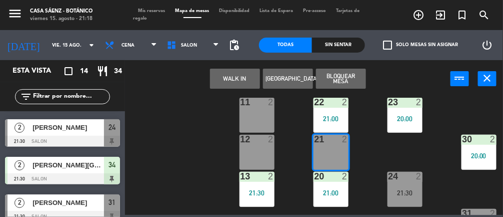
click at [409, 187] on div "24 2 21:30" at bounding box center [405, 189] width 35 height 35
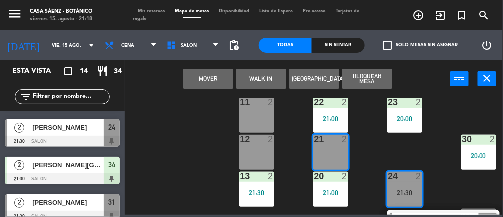
click at [217, 70] on button "Mover" at bounding box center [209, 79] width 50 height 20
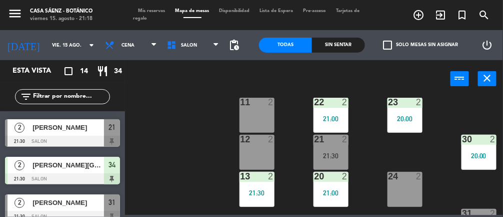
click at [409, 192] on div "24 2" at bounding box center [405, 189] width 35 height 35
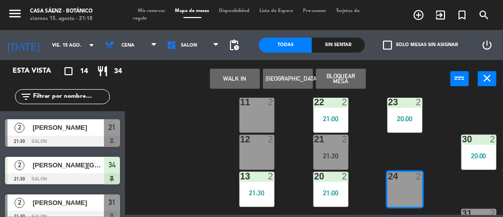
click at [244, 71] on button "WALK IN" at bounding box center [235, 79] width 50 height 20
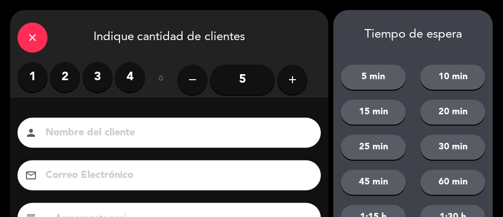
click at [68, 75] on label "2" at bounding box center [65, 77] width 30 height 30
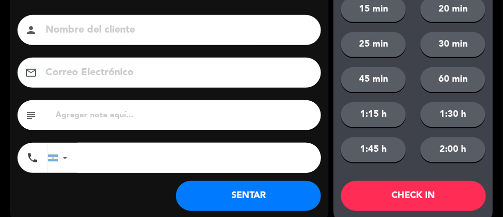
scroll to position [122, 0]
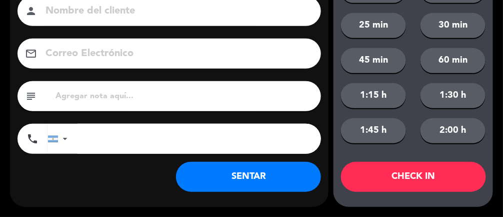
click at [287, 177] on button "SENTAR" at bounding box center [248, 177] width 145 height 30
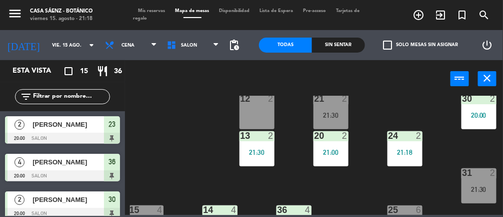
scroll to position [0, 41]
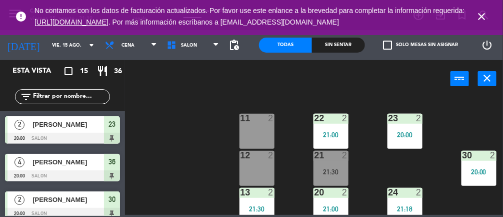
click at [254, 138] on div "11 2" at bounding box center [257, 131] width 35 height 35
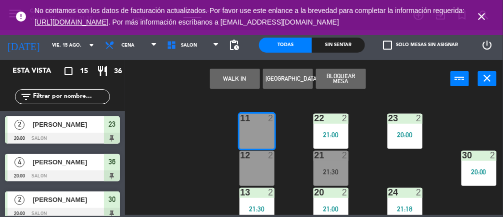
click at [486, 21] on icon "close" at bounding box center [482, 17] width 12 height 12
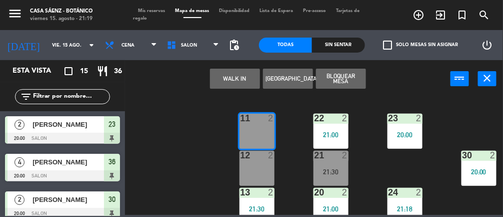
click at [225, 74] on button "WALK IN" at bounding box center [235, 79] width 50 height 20
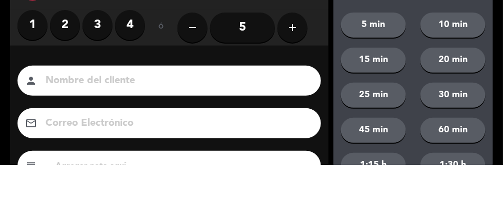
click at [69, 73] on label "2" at bounding box center [65, 77] width 30 height 30
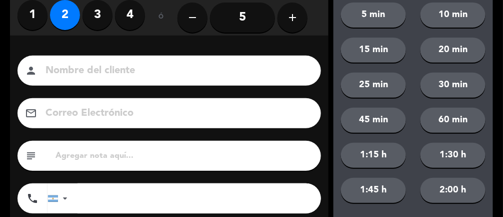
scroll to position [122, 0]
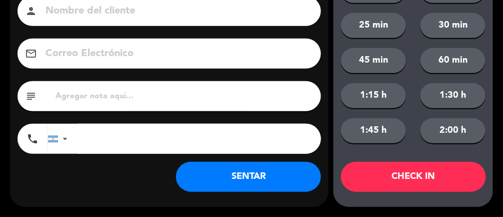
click at [258, 175] on button "SENTAR" at bounding box center [248, 177] width 145 height 30
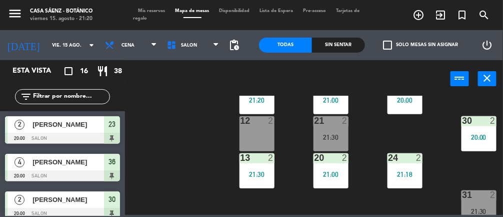
scroll to position [29, 41]
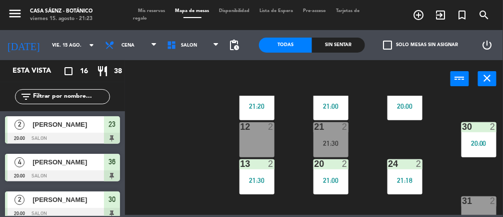
click at [262, 137] on div "12 2" at bounding box center [257, 139] width 35 height 35
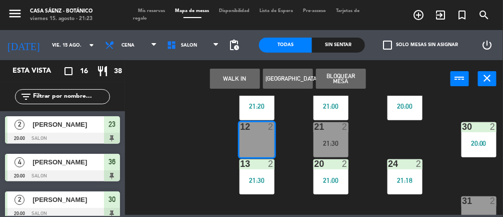
click at [234, 73] on button "WALK IN" at bounding box center [235, 79] width 50 height 20
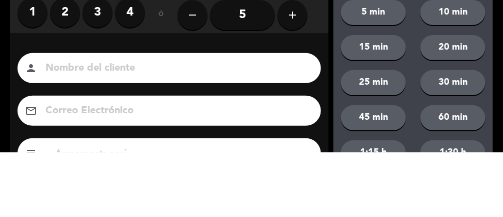
click at [68, 77] on label "2" at bounding box center [65, 77] width 30 height 30
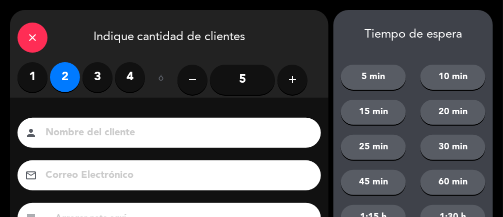
scroll to position [122, 0]
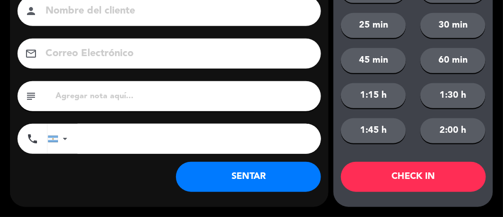
click at [285, 177] on button "SENTAR" at bounding box center [248, 177] width 145 height 30
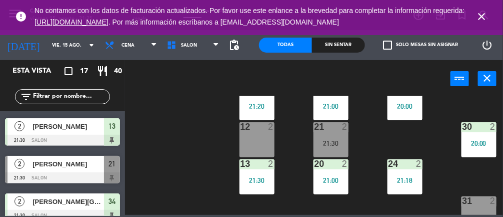
scroll to position [559, 0]
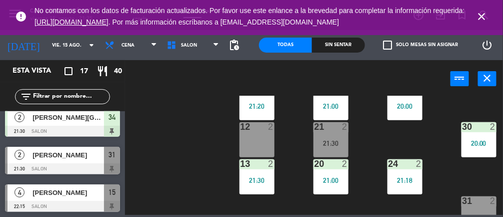
click at [86, 163] on div at bounding box center [62, 168] width 115 height 11
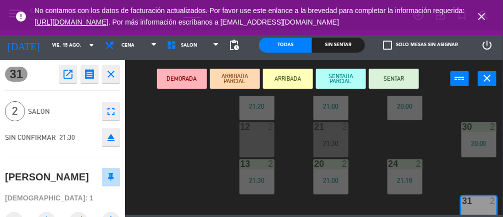
click at [331, 130] on div at bounding box center [331, 126] width 17 height 9
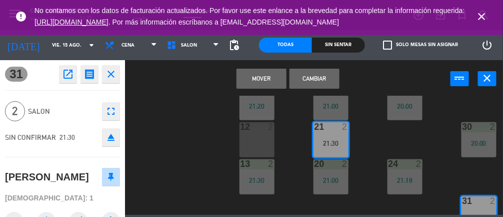
click at [326, 77] on button "Cambiar" at bounding box center [315, 79] width 50 height 20
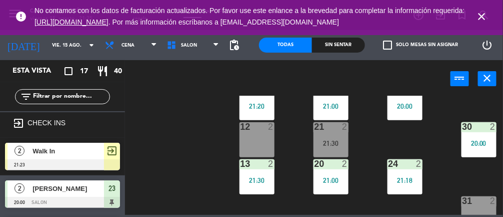
scroll to position [162, 0]
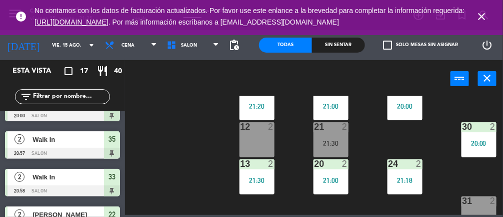
click at [329, 140] on div "21:30" at bounding box center [331, 143] width 35 height 7
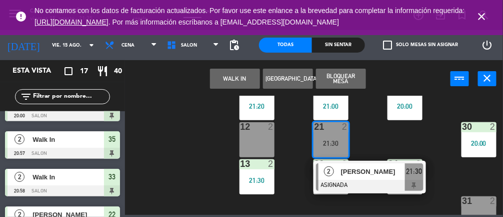
click at [372, 175] on span "[PERSON_NAME]" at bounding box center [373, 171] width 64 height 11
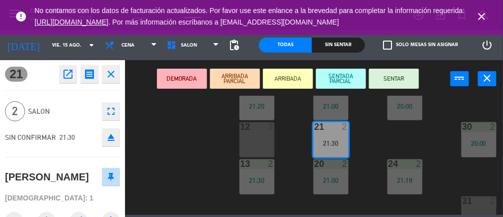
click at [395, 70] on button "SENTAR" at bounding box center [394, 79] width 50 height 20
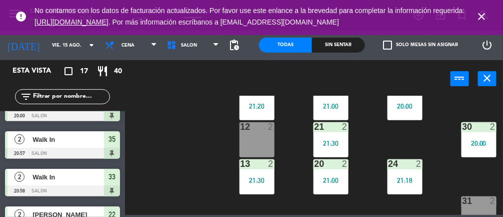
click at [479, 17] on icon "close" at bounding box center [482, 17] width 12 height 12
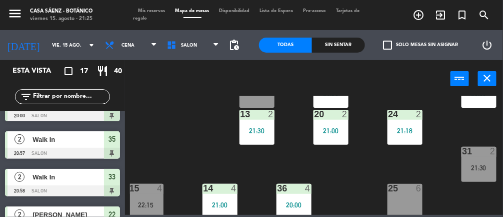
scroll to position [82, 41]
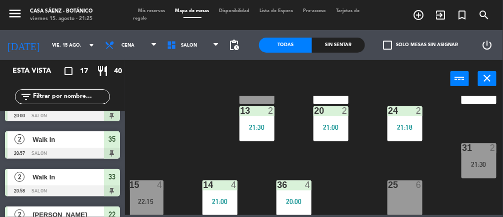
click at [479, 164] on div "21:30" at bounding box center [479, 164] width 35 height 7
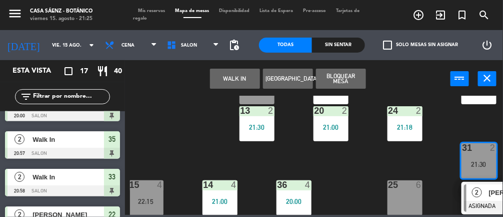
scroll to position [82, 118]
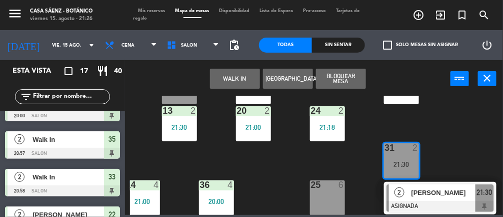
click at [452, 195] on span "[PERSON_NAME]" at bounding box center [444, 192] width 64 height 11
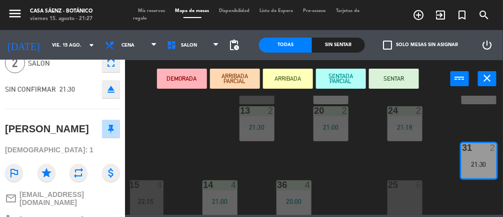
scroll to position [0, 0]
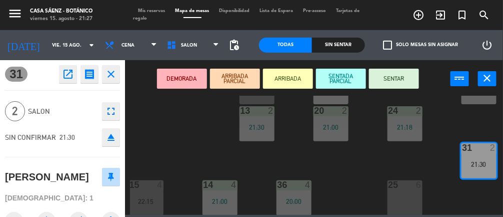
click at [364, 158] on div "11 2 21:20 22 2 21:00 23 2 20:00 10 6 12 2 21 2 21:30 30 2 20:00 13 2 21:30 20 …" at bounding box center [316, 155] width 373 height 119
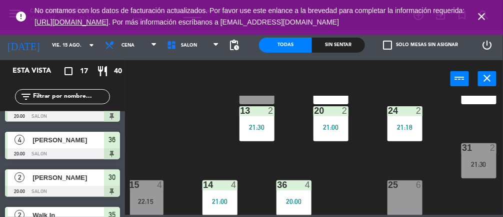
click at [487, 22] on icon "close" at bounding box center [482, 17] width 12 height 12
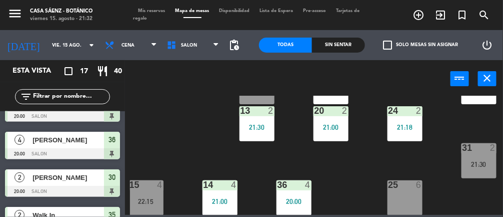
click at [474, 165] on div "21:30" at bounding box center [479, 164] width 35 height 7
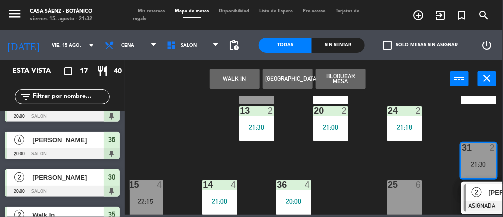
click at [482, 195] on div "2" at bounding box center [478, 192] width 22 height 17
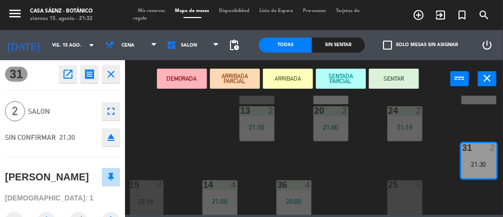
click at [409, 73] on button "SENTAR" at bounding box center [394, 79] width 50 height 20
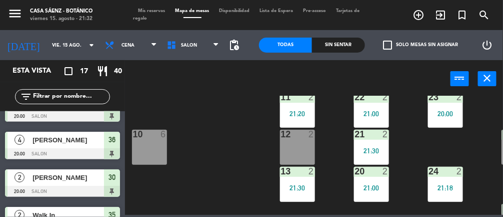
scroll to position [511, 0]
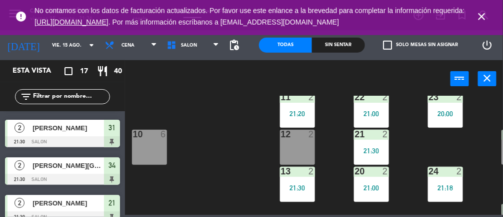
click at [477, 19] on icon "close" at bounding box center [482, 17] width 12 height 12
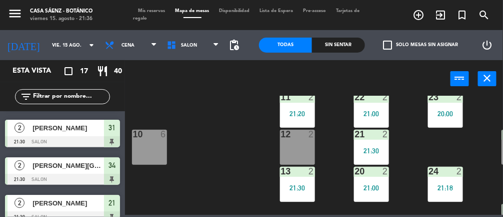
click at [231, 136] on div "11 2 21:20 22 2 21:00 23 2 20:00 10 6 12 2 21 2 21:30 30 2 20:00 13 2 21:30 20 …" at bounding box center [316, 155] width 373 height 119
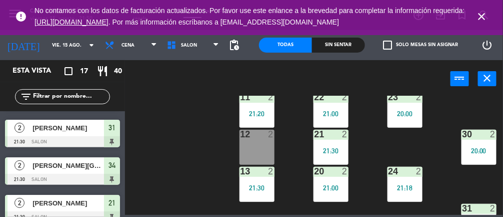
click at [487, 14] on icon "close" at bounding box center [482, 17] width 12 height 12
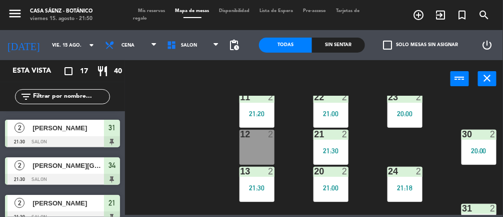
click at [270, 149] on div "12 2" at bounding box center [257, 147] width 35 height 35
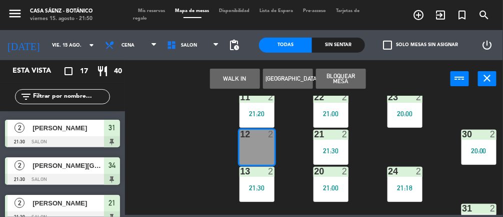
click at [235, 71] on button "WALK IN" at bounding box center [235, 79] width 50 height 20
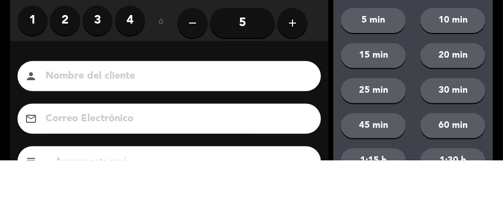
click at [65, 70] on label "2" at bounding box center [65, 77] width 30 height 30
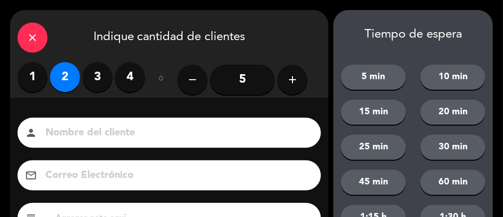
scroll to position [122, 0]
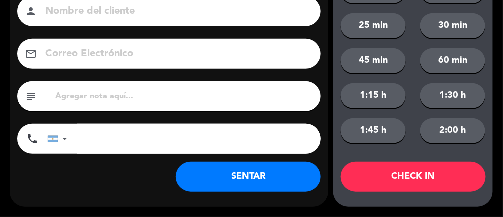
click at [286, 183] on button "SENTAR" at bounding box center [248, 177] width 145 height 30
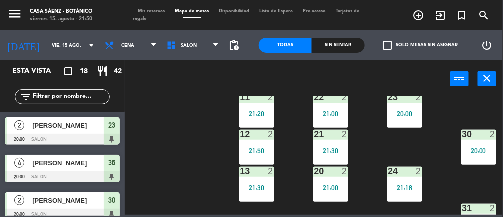
scroll to position [198, 41]
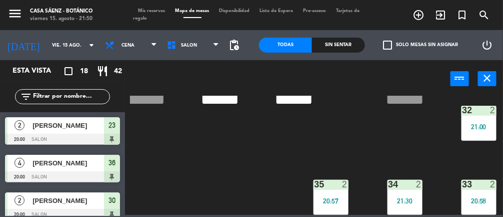
click at [484, 197] on div "20:58" at bounding box center [479, 200] width 35 height 7
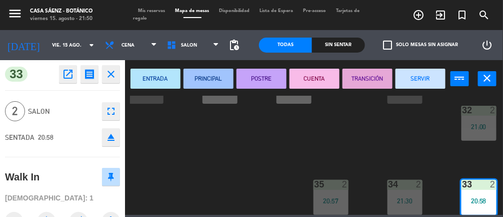
click at [430, 74] on button "SERVIR" at bounding box center [421, 79] width 50 height 20
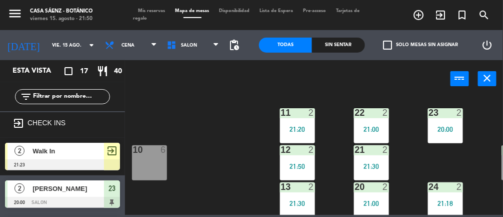
scroll to position [5, 0]
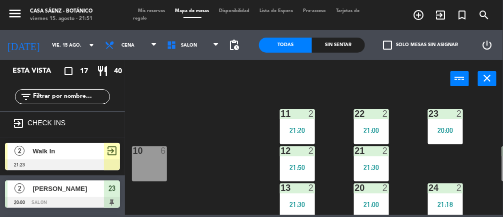
click at [147, 157] on div "10 6" at bounding box center [149, 163] width 35 height 35
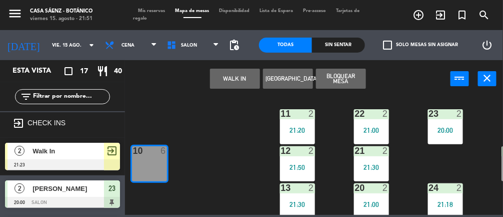
click at [237, 74] on button "WALK IN" at bounding box center [235, 79] width 50 height 20
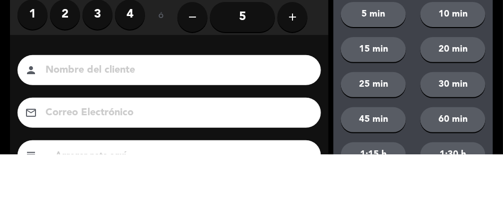
click at [131, 76] on label "4" at bounding box center [130, 77] width 30 height 30
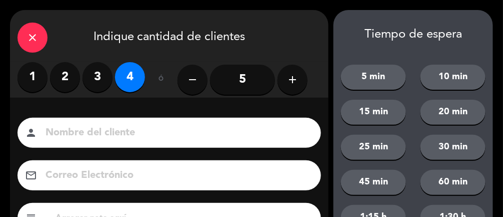
scroll to position [122, 0]
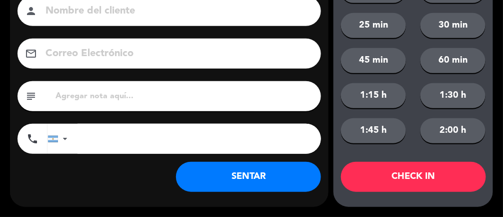
click at [242, 169] on button "SENTAR" at bounding box center [248, 177] width 145 height 30
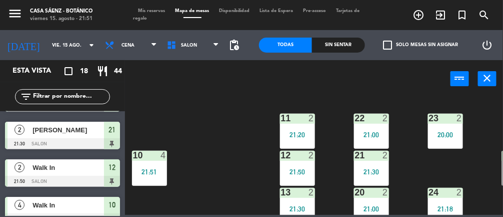
scroll to position [596, 0]
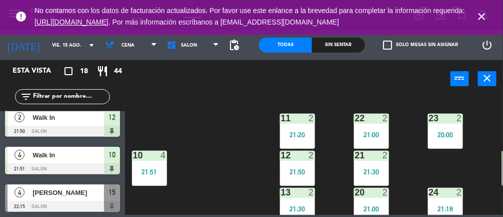
click at [485, 17] on icon "close" at bounding box center [482, 17] width 12 height 12
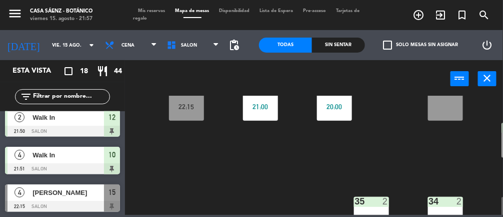
scroll to position [198, 0]
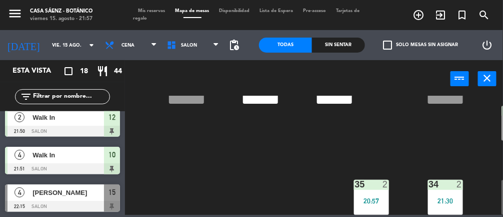
click at [65, 206] on div at bounding box center [62, 206] width 115 height 11
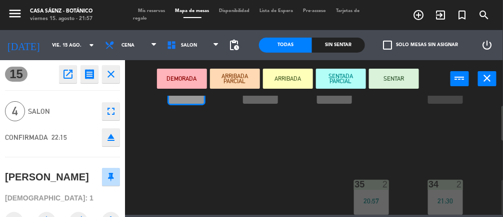
click at [405, 69] on button "SENTAR" at bounding box center [394, 79] width 50 height 20
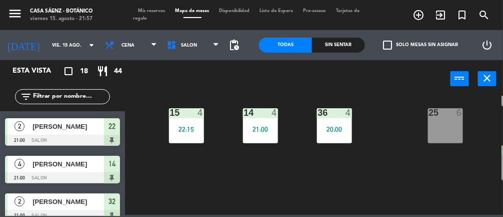
scroll to position [108, 0]
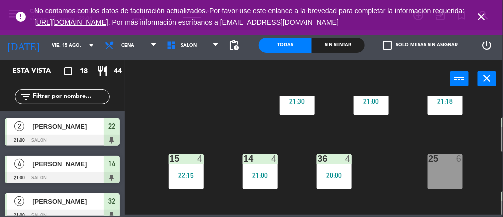
click at [488, 12] on icon "close" at bounding box center [482, 17] width 12 height 12
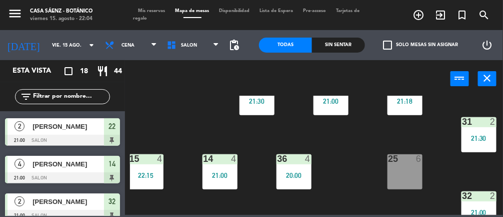
scroll to position [198, 41]
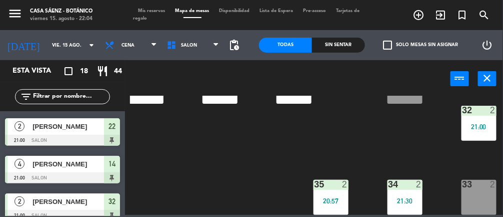
click at [481, 188] on div "33 2" at bounding box center [479, 197] width 35 height 35
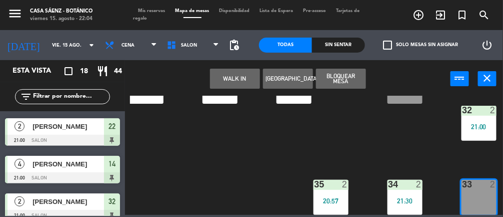
click at [244, 77] on button "WALK IN" at bounding box center [235, 79] width 50 height 20
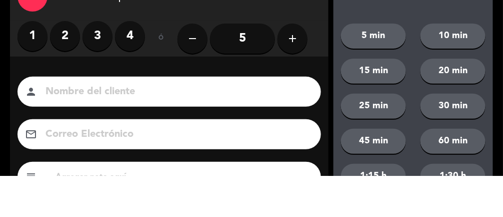
click at [75, 80] on label "2" at bounding box center [65, 77] width 30 height 30
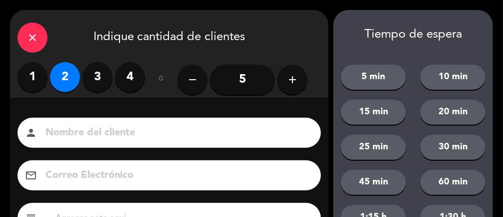
scroll to position [122, 0]
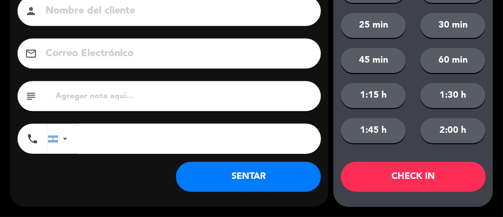
click at [275, 183] on button "SENTAR" at bounding box center [248, 177] width 145 height 30
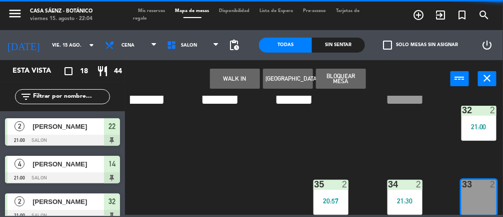
click at [284, 178] on div "11 2 21:20 22 2 21:00 23 2 20:00 10 4 21:51 12 2 21:50 21 2 21:30 30 2 20:00 13…" at bounding box center [316, 155] width 373 height 119
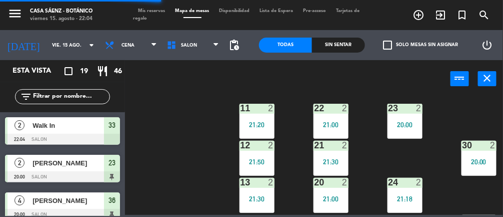
scroll to position [0, 41]
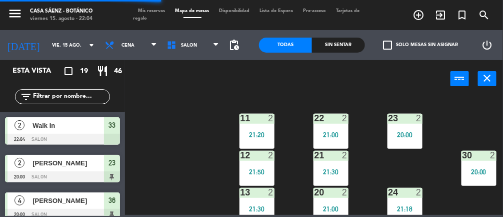
click at [416, 131] on div "20:00" at bounding box center [405, 134] width 35 height 7
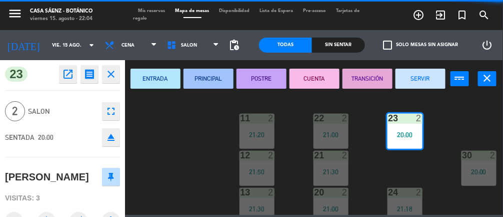
click at [426, 77] on button "SERVIR" at bounding box center [421, 79] width 50 height 20
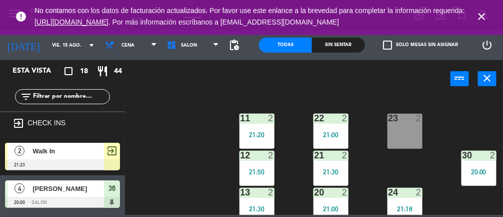
click at [485, 20] on icon "close" at bounding box center [482, 17] width 12 height 12
